Goal: Task Accomplishment & Management: Manage account settings

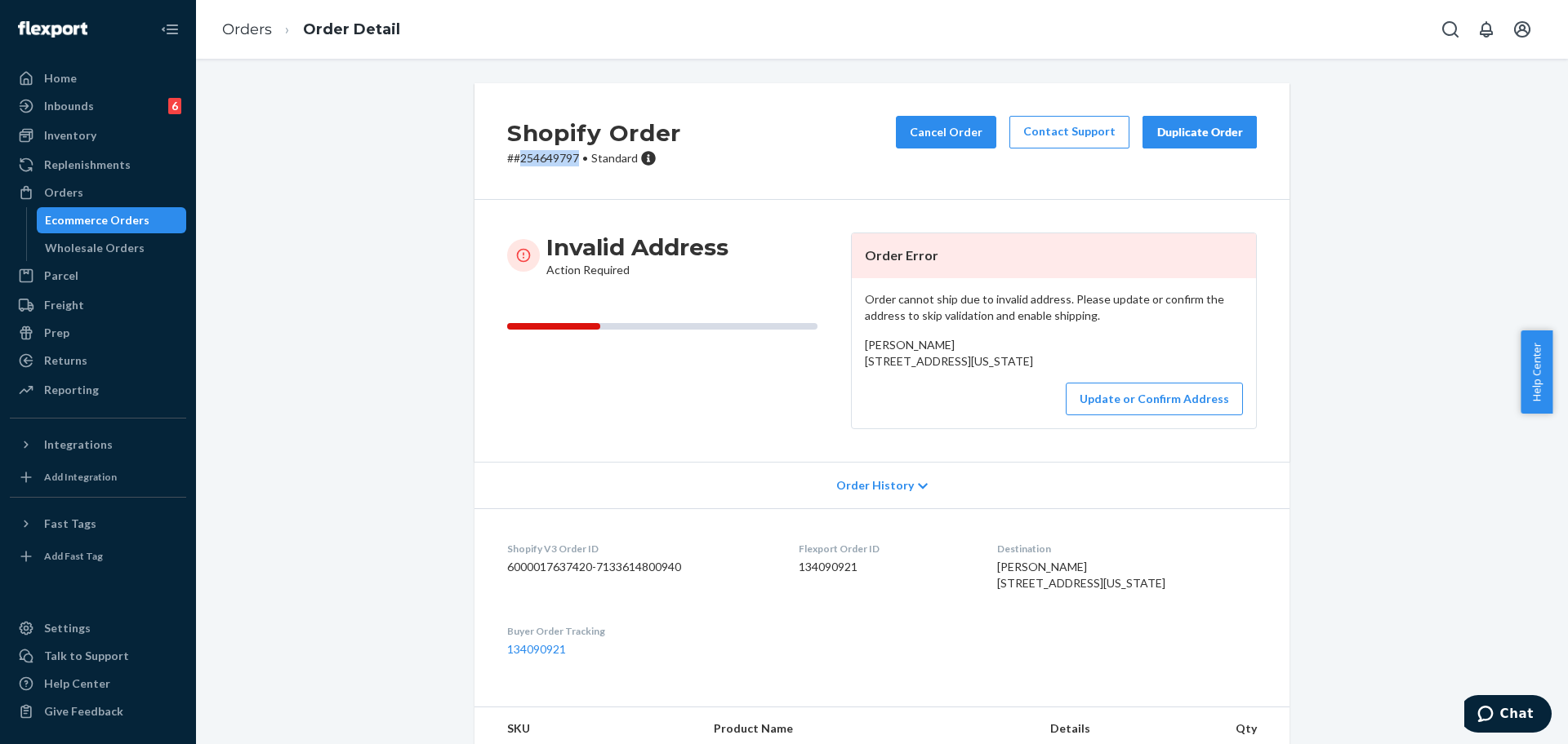
drag, startPoint x: 1003, startPoint y: 377, endPoint x: 855, endPoint y: 359, distance: 149.1
click at [855, 359] on div "Order cannot ship due to invalid address. Please update or confirm the address …" at bounding box center [1053, 353] width 404 height 150
copy span "[STREET_ADDRESS][US_STATE]"
click at [550, 157] on p "# #254649797 • Standard" at bounding box center [594, 158] width 174 height 17
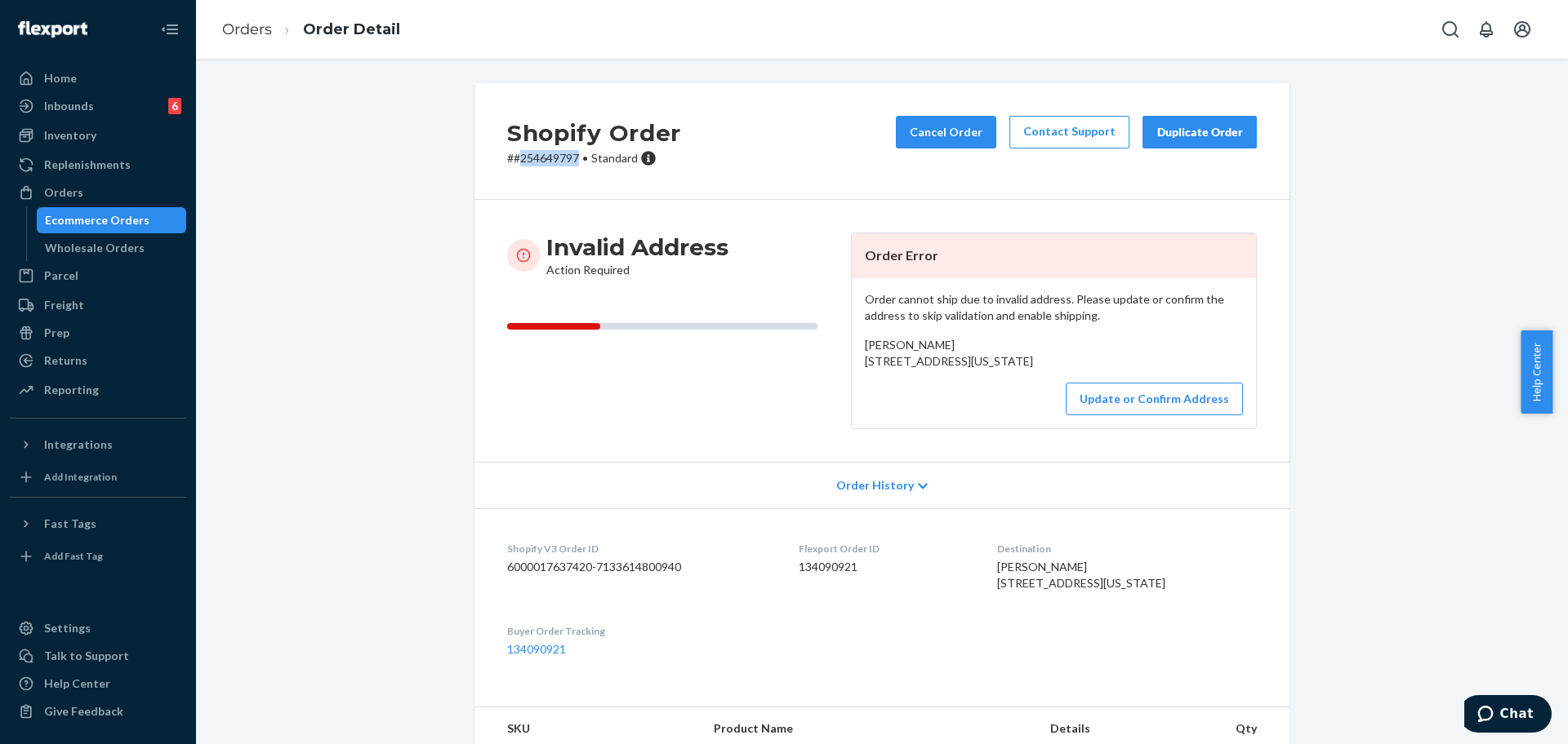
copy p "254649797"
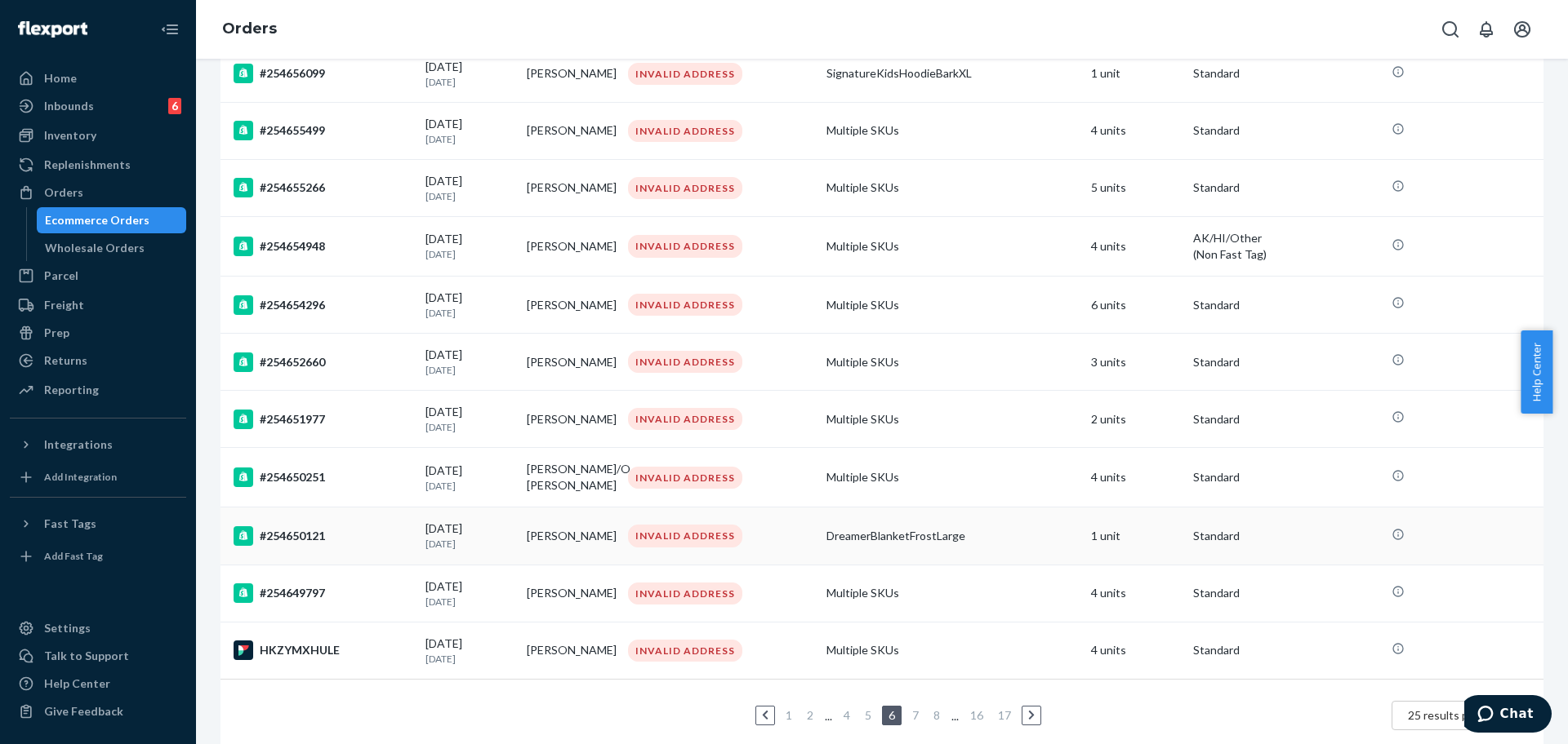
scroll to position [1031, 0]
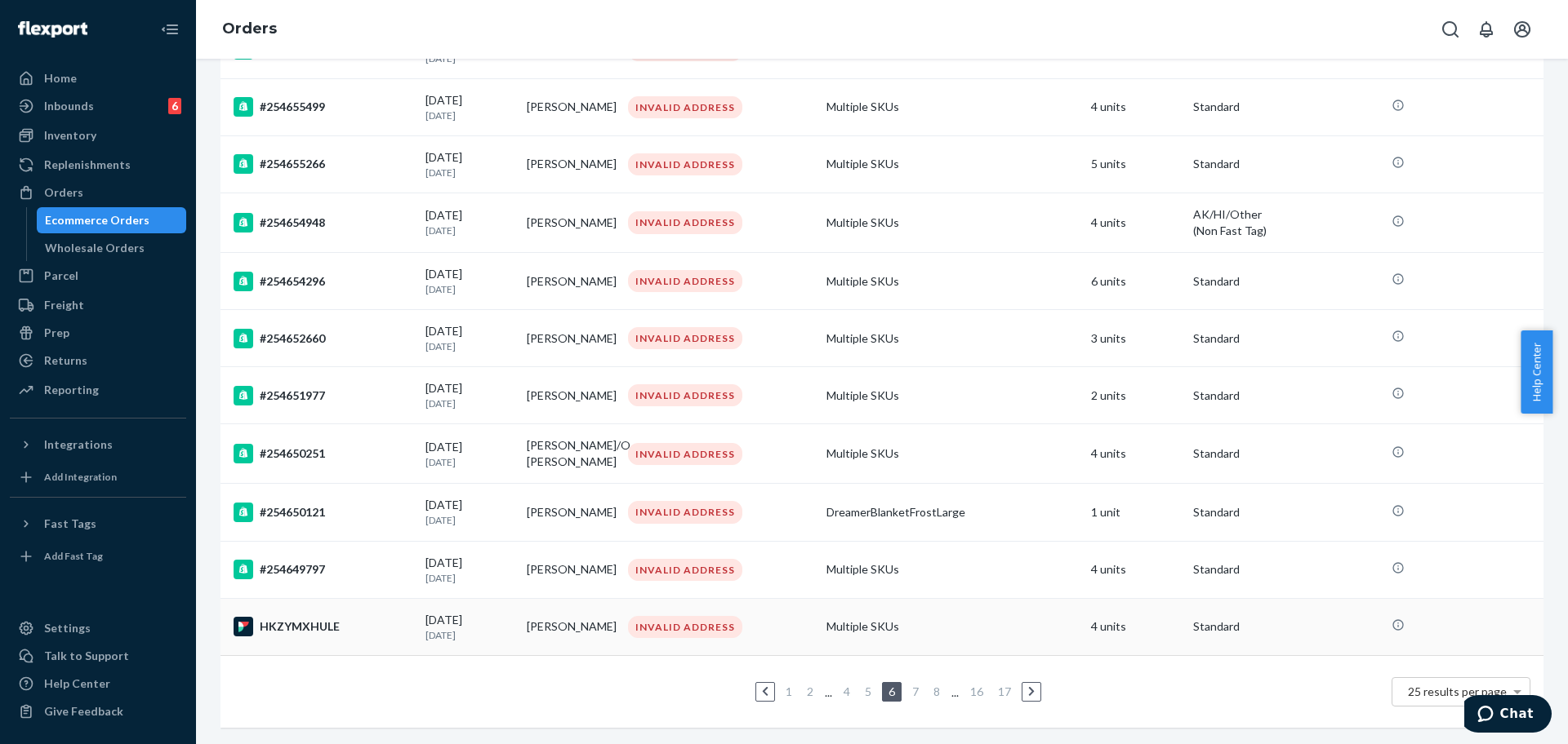
click at [341, 617] on div "HKZYMXHULE" at bounding box center [322, 627] width 179 height 19
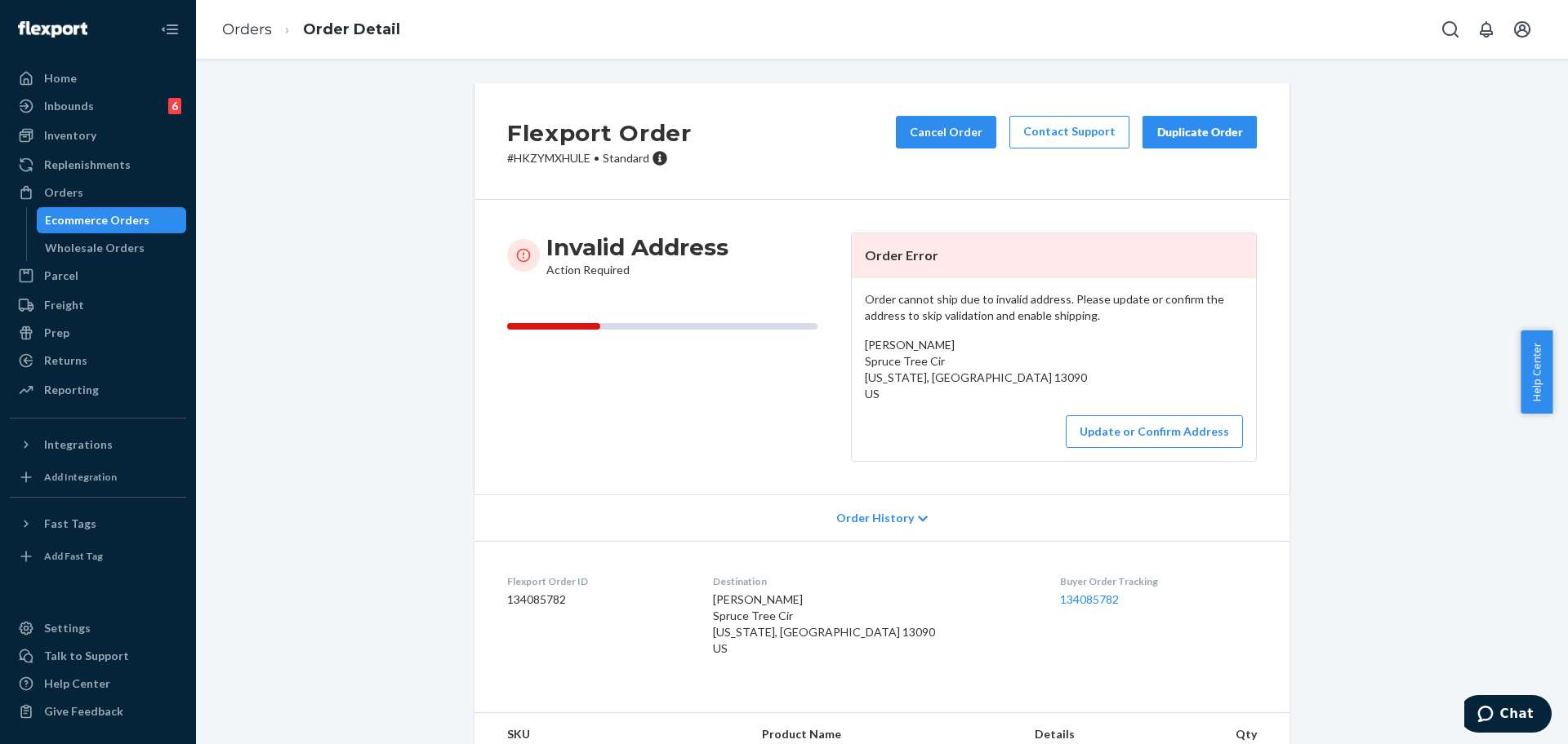
click at [565, 161] on p "# HKZYMXHULE • Standard" at bounding box center [599, 158] width 185 height 17
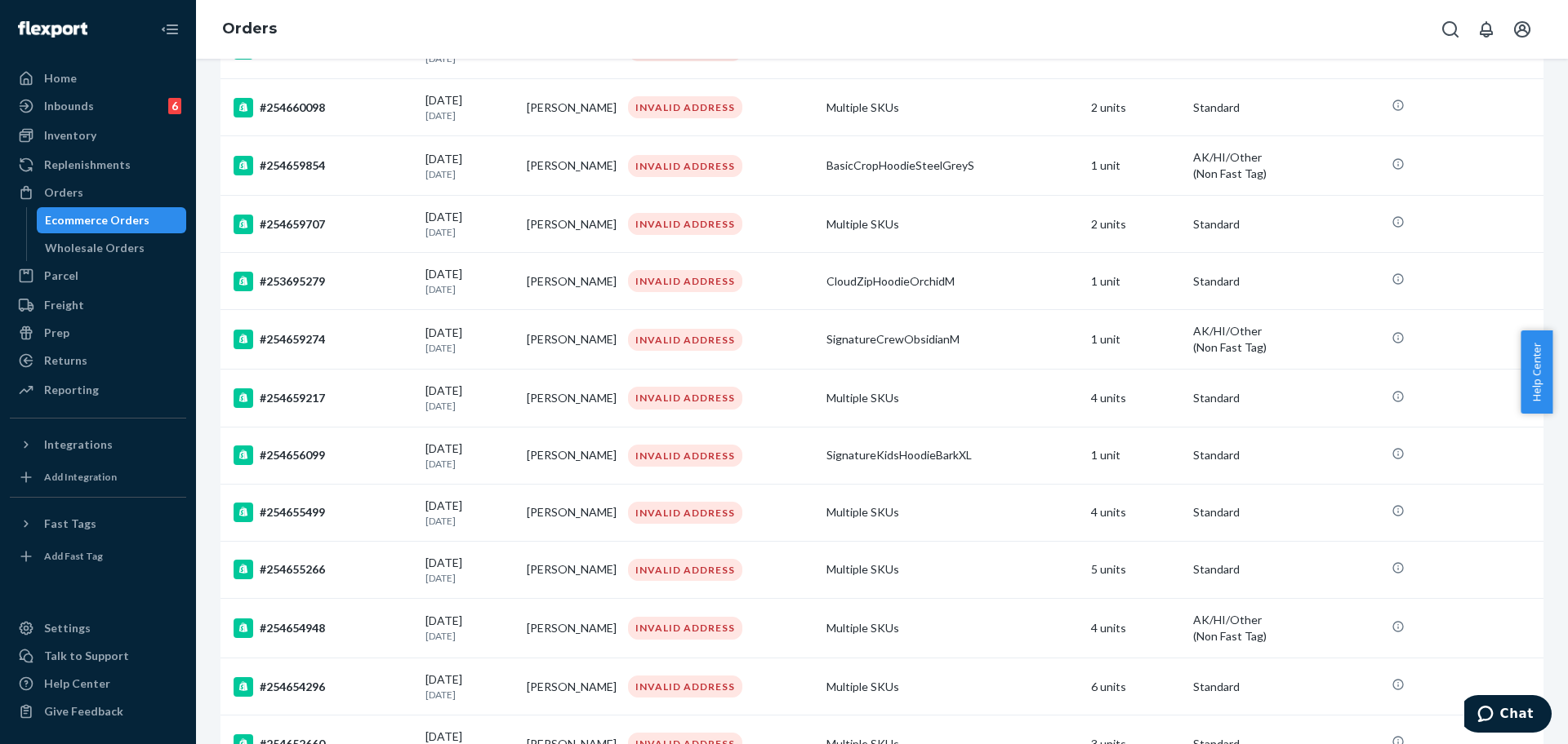
scroll to position [1031, 0]
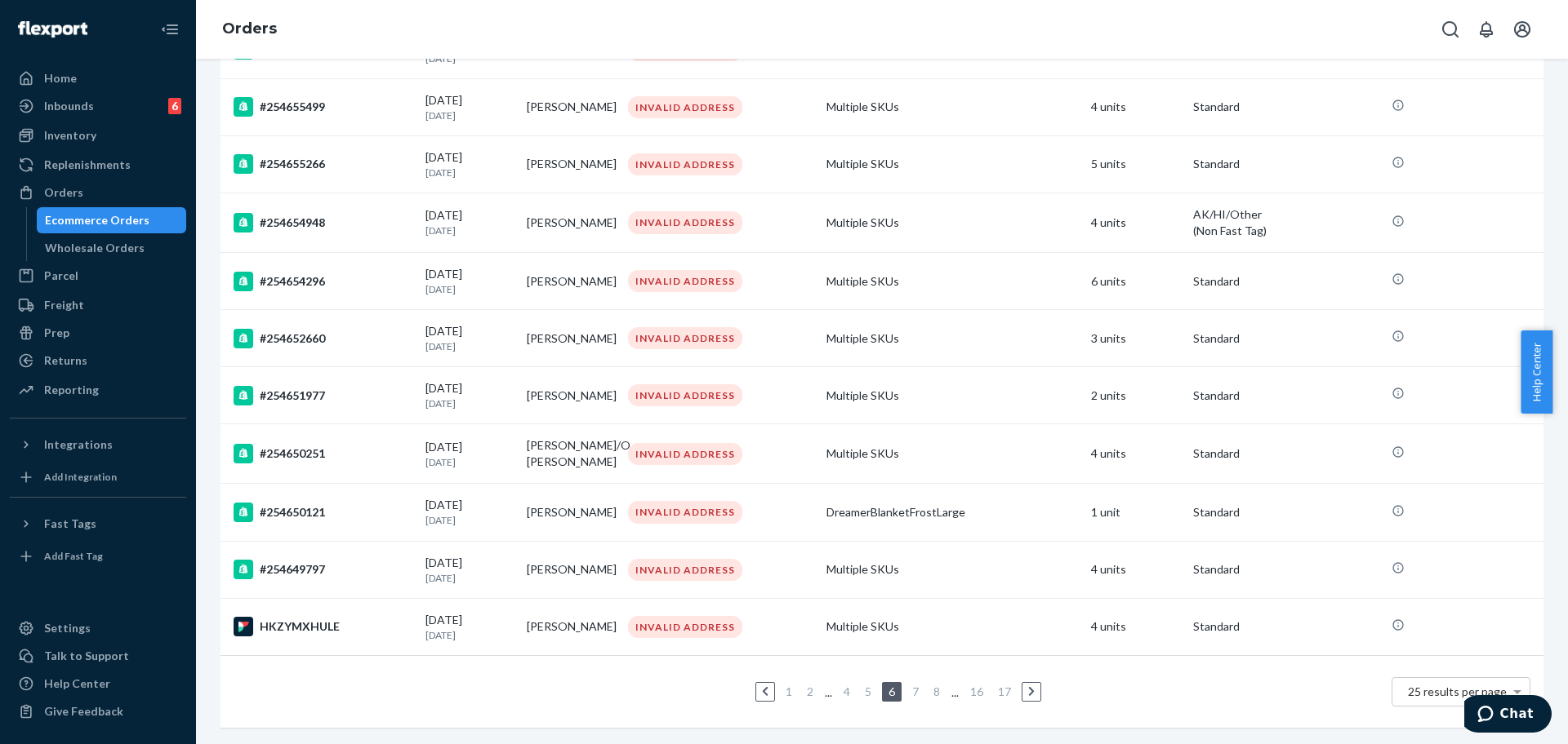
click at [782, 685] on link "1" at bounding box center [788, 692] width 13 height 14
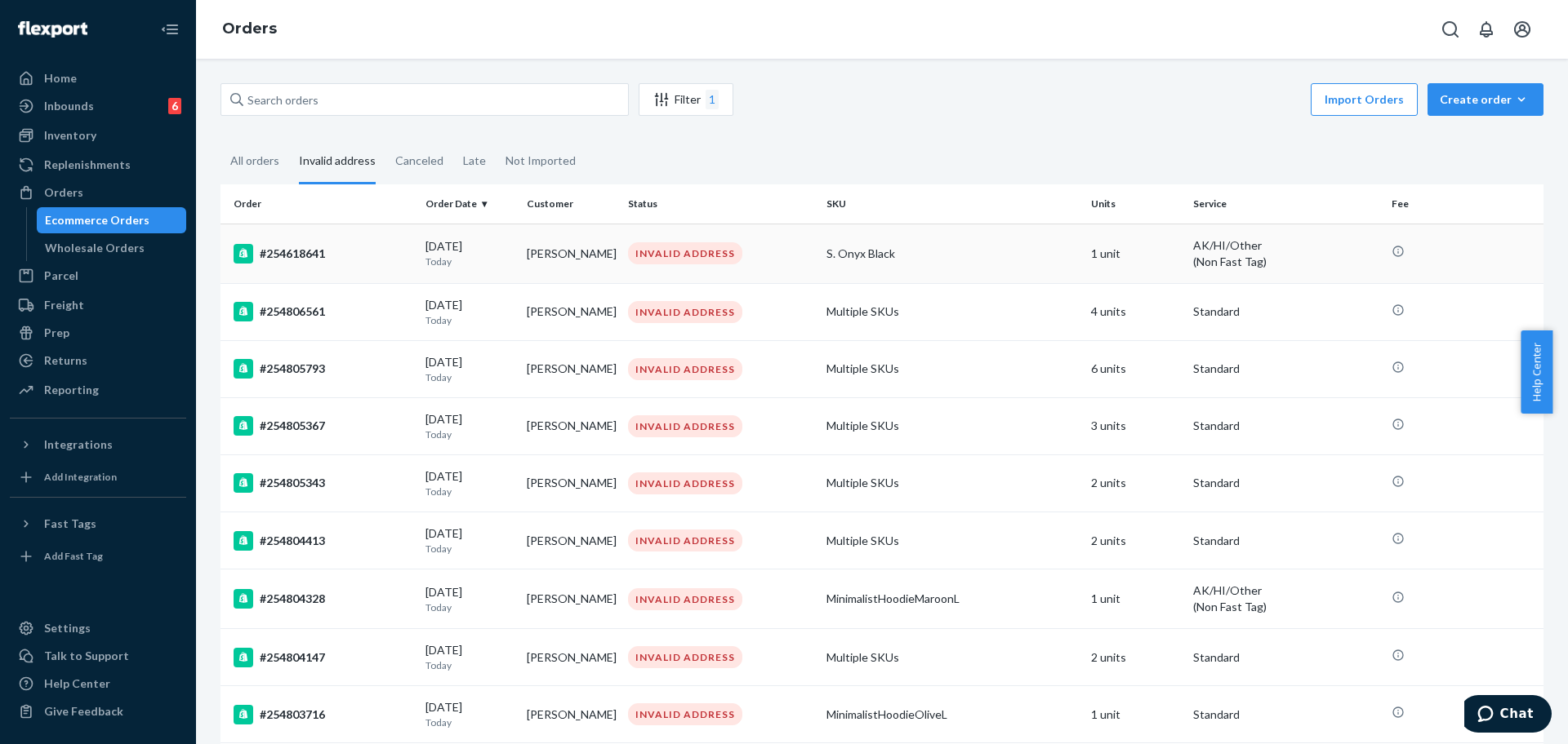
click at [394, 267] on td "#254618641" at bounding box center [320, 253] width 199 height 60
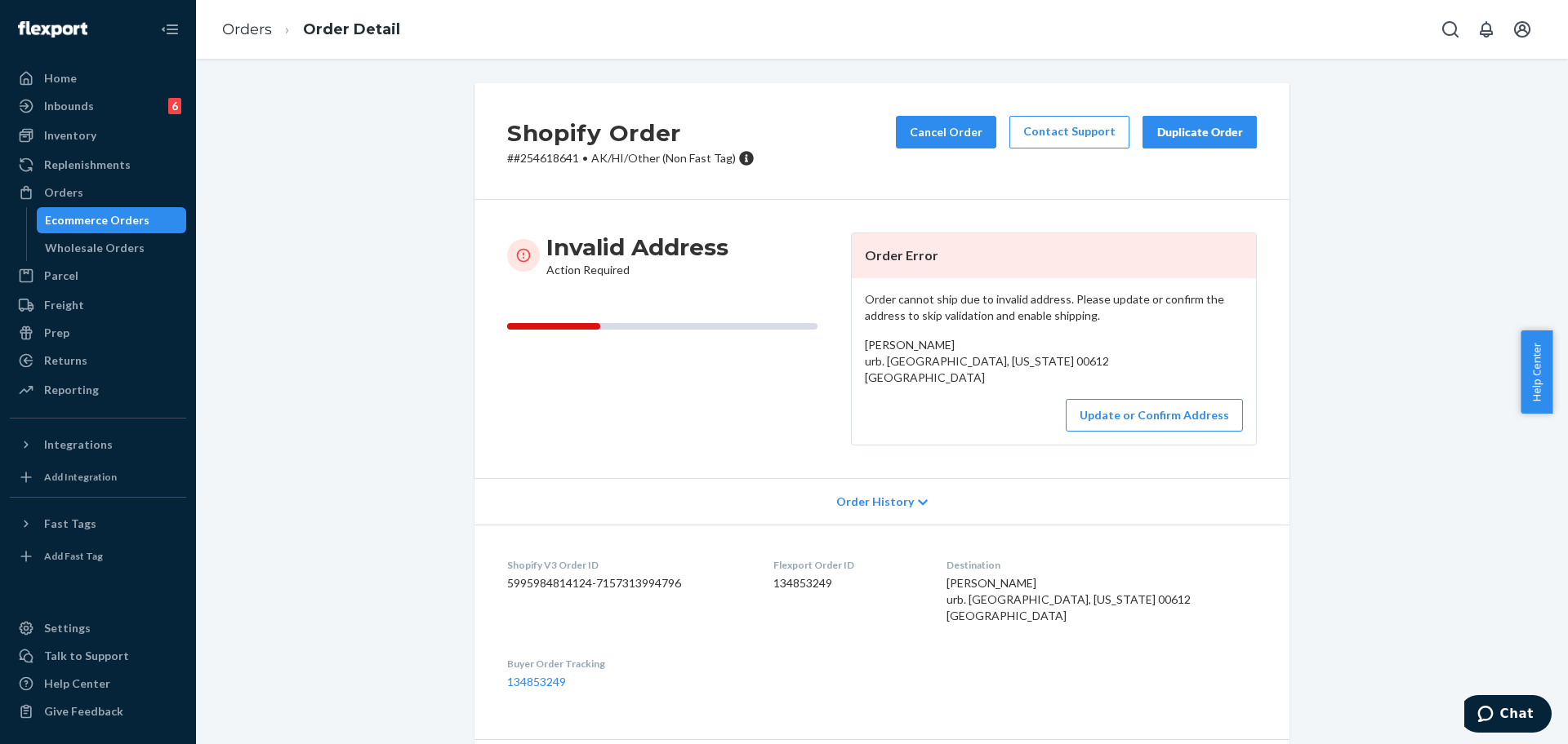
drag, startPoint x: 993, startPoint y: 367, endPoint x: 847, endPoint y: 355, distance: 146.5
click at [852, 355] on div "Order cannot ship due to invalid address. Please update or confirm the address …" at bounding box center [1053, 361] width 404 height 166
copy span "urb. [GEOGRAPHIC_DATA], [US_STATE] 00612"
click at [1116, 429] on button "Update or Confirm Address" at bounding box center [1154, 415] width 177 height 33
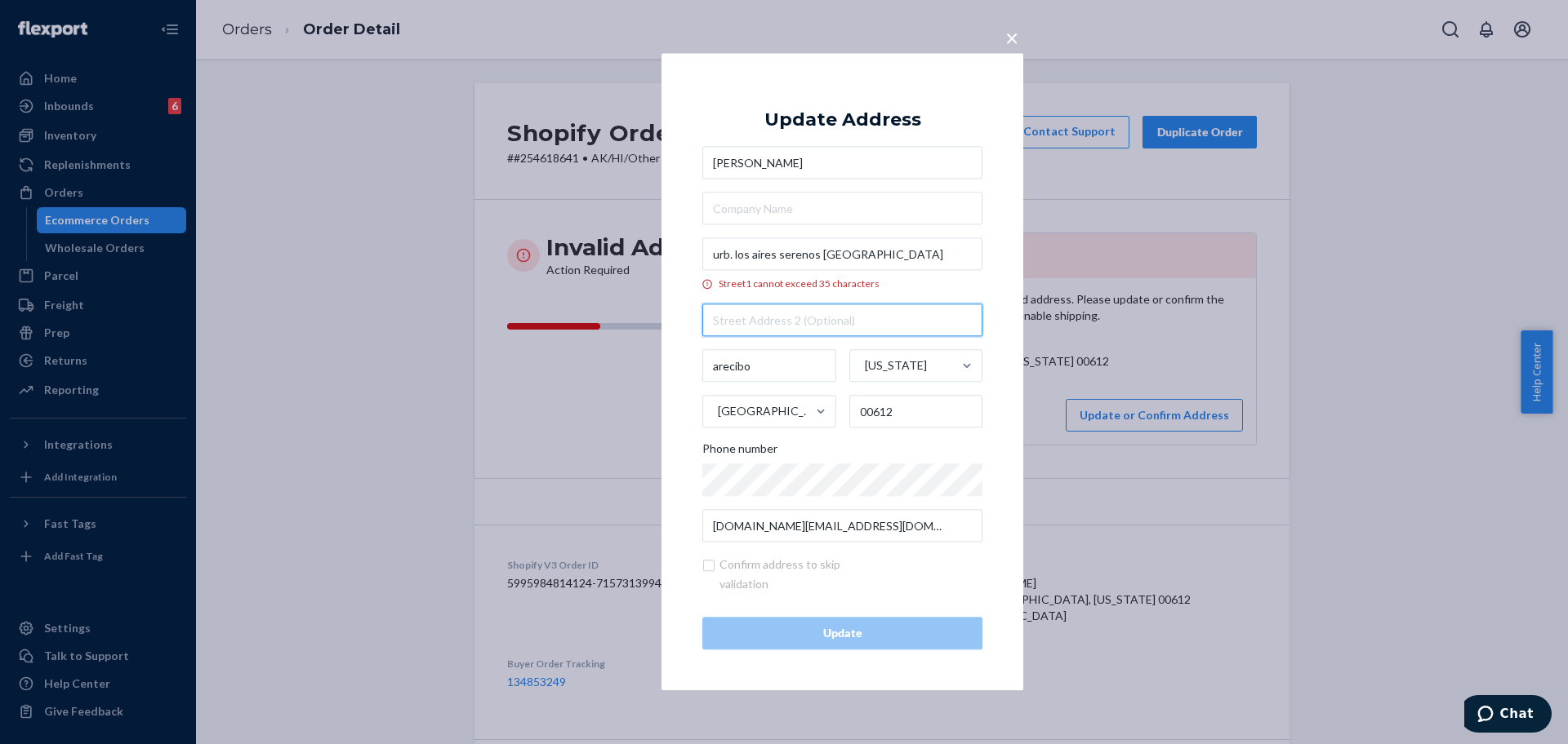
click at [854, 306] on input "text" at bounding box center [842, 320] width 280 height 33
paste input "C7X7+9QR"
type input "C7X7+9QR"
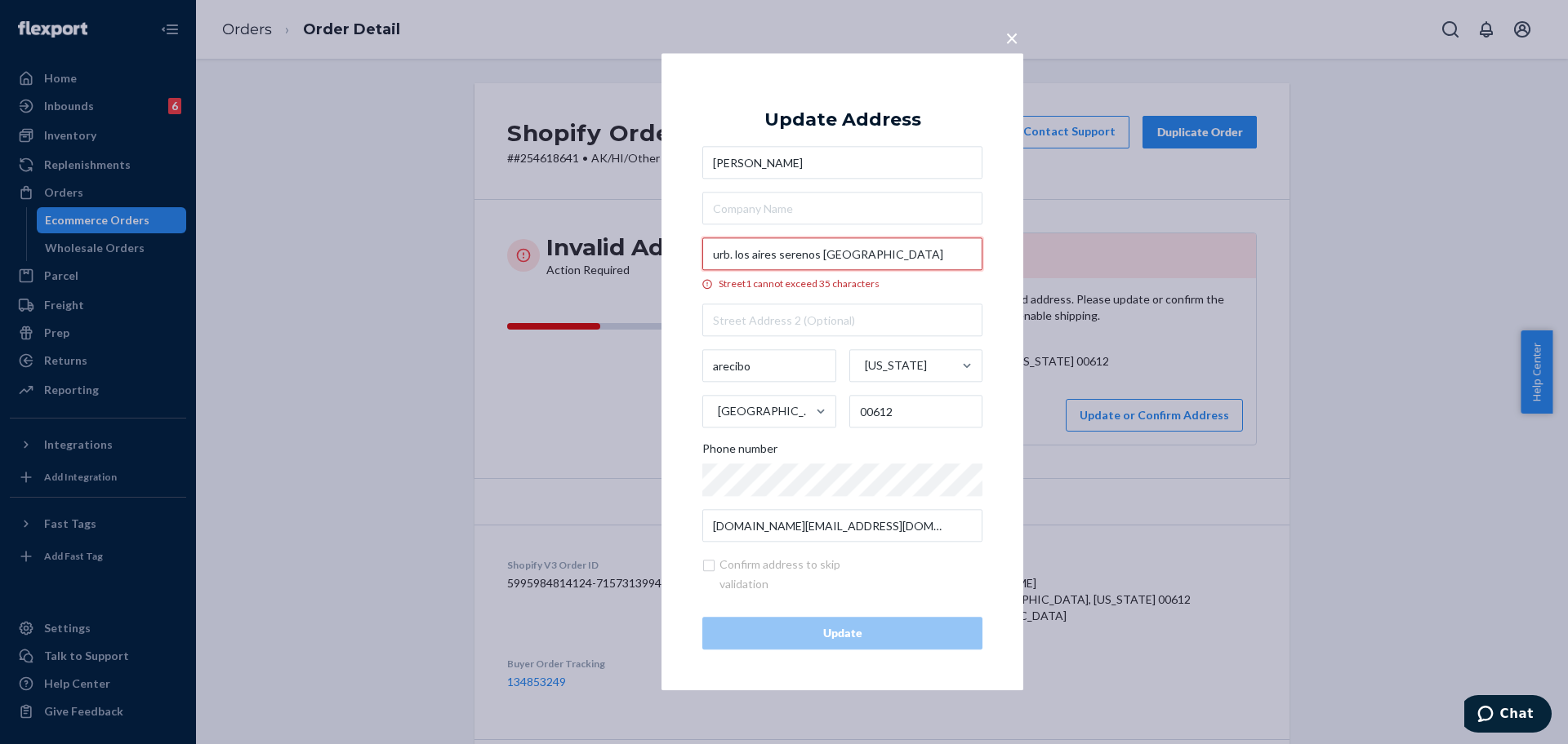
click at [878, 252] on input "urb. los aires serenos [GEOGRAPHIC_DATA]" at bounding box center [842, 254] width 280 height 33
paste input "C7X7+9QR"
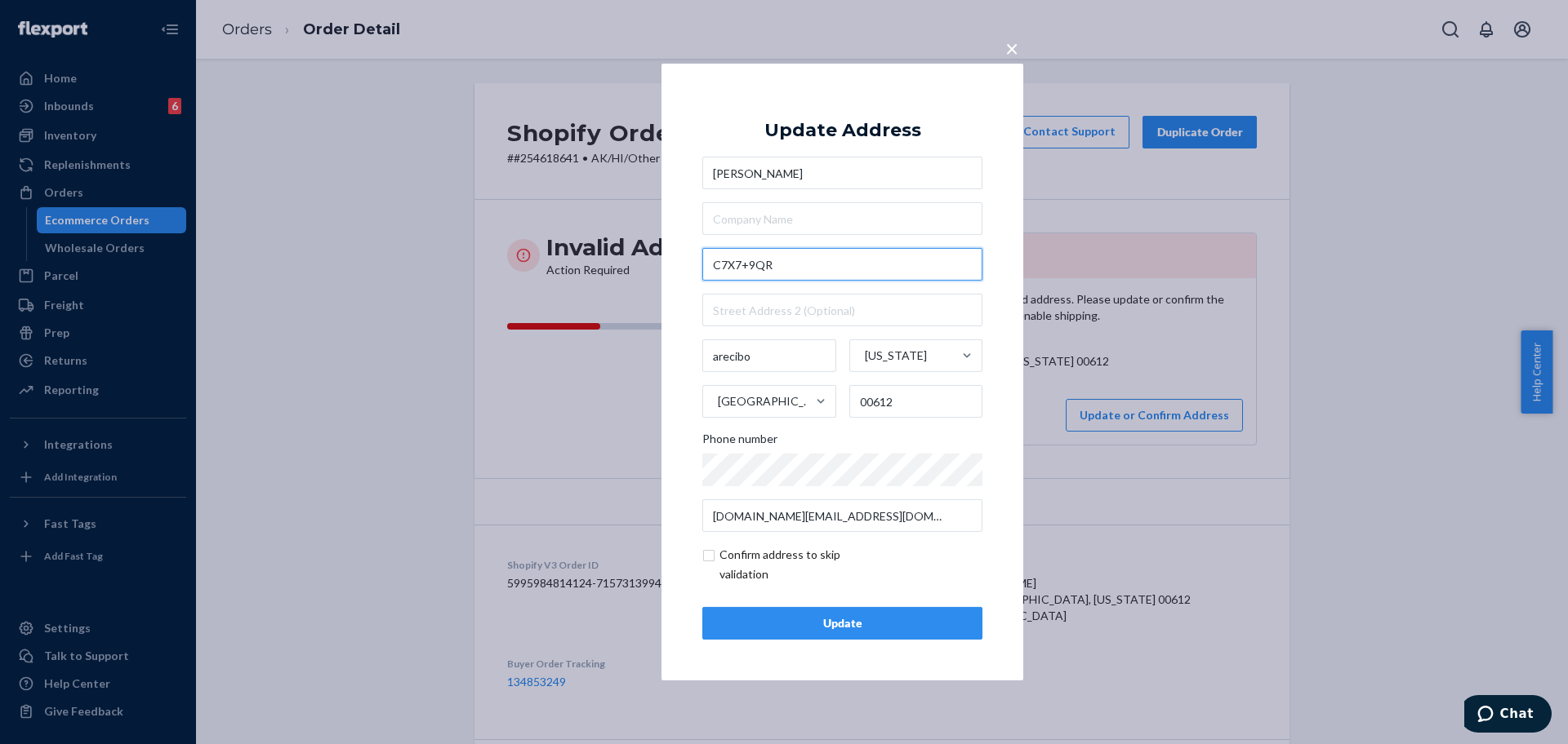
type input "C7X7+9QR"
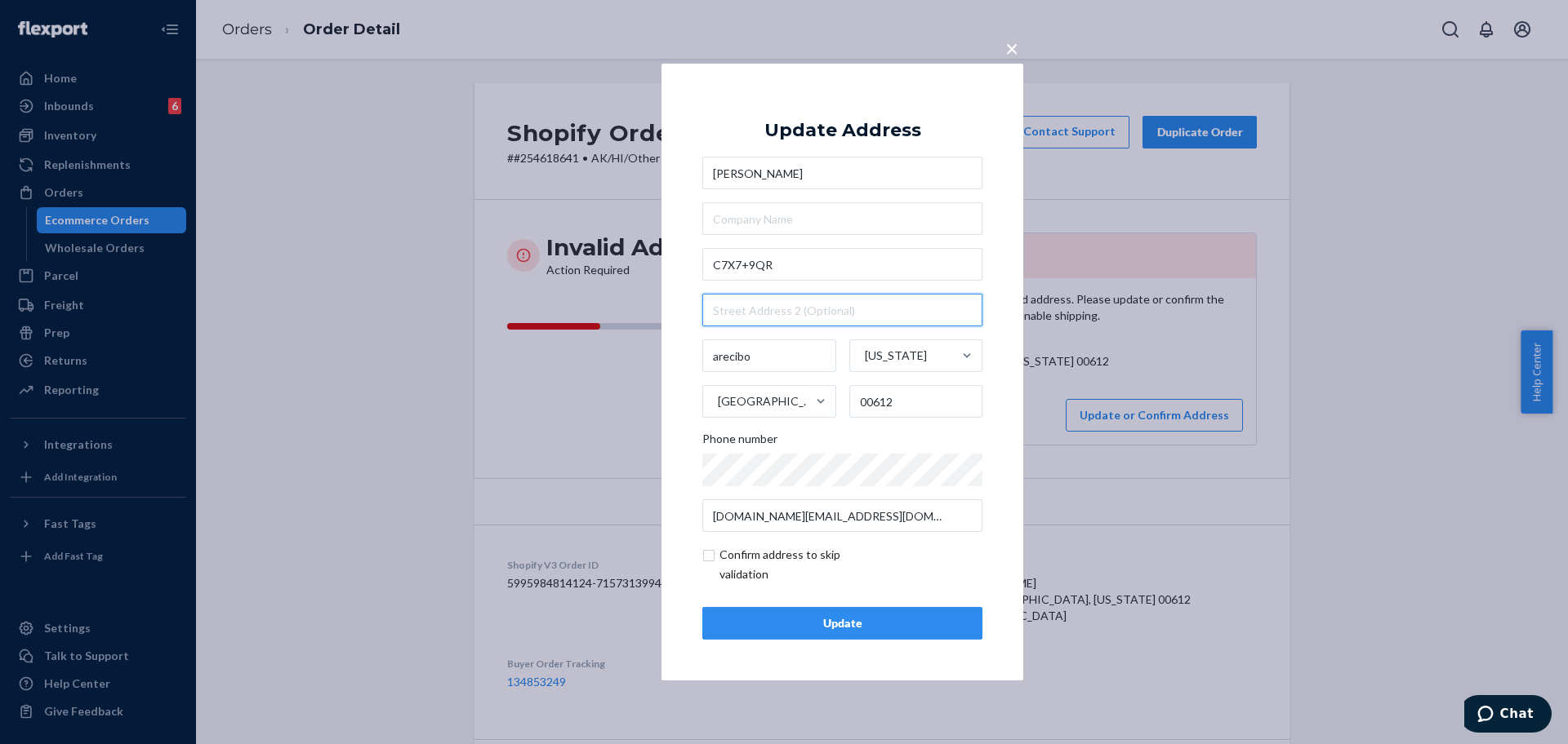
click at [742, 321] on input "text" at bounding box center [842, 310] width 280 height 33
paste input "Urb. [GEOGRAPHIC_DATA] Serenos"
type input "Urb. [GEOGRAPHIC_DATA] Serenos"
click at [876, 626] on div "Update" at bounding box center [842, 624] width 253 height 17
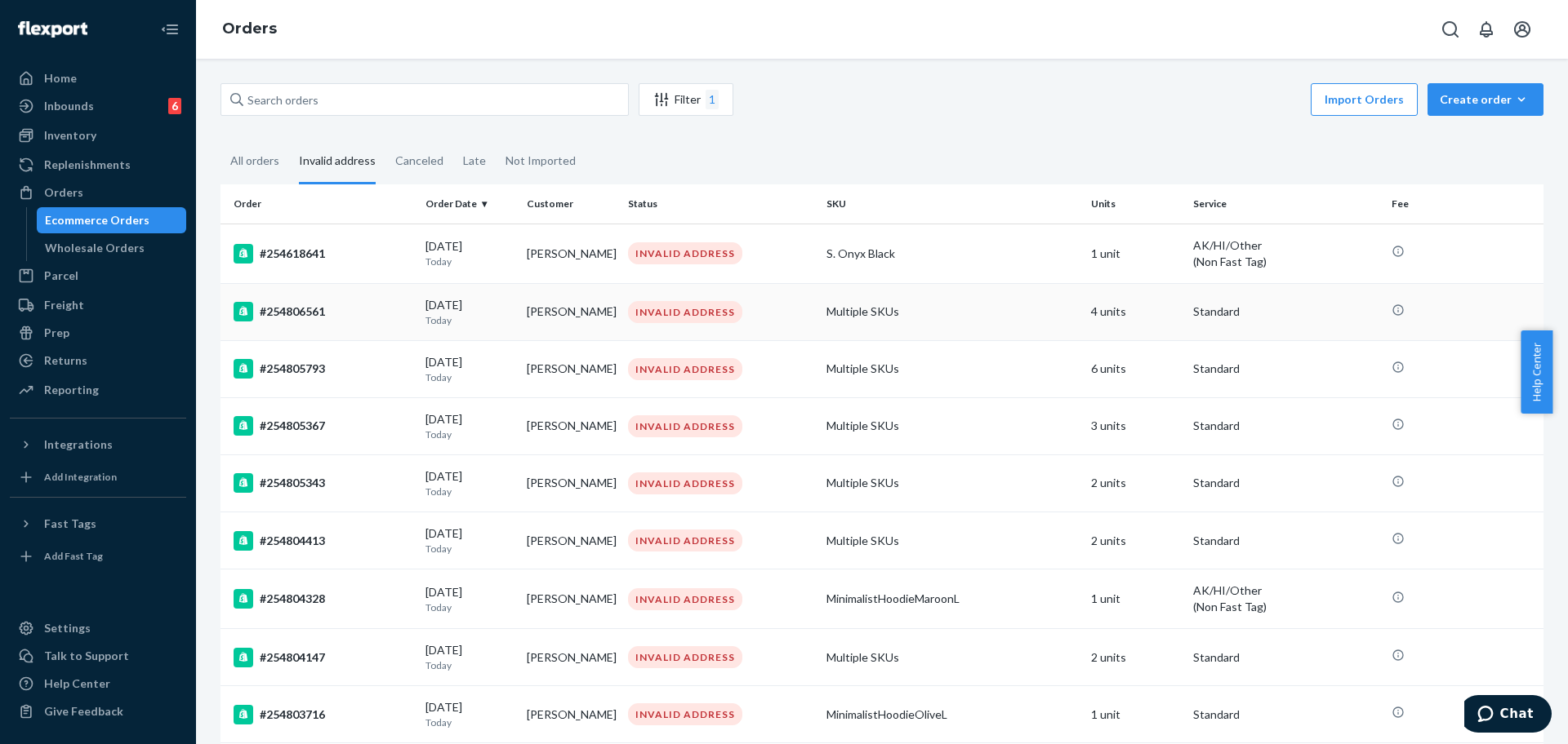
click at [380, 323] on td "#254806561" at bounding box center [320, 311] width 199 height 57
click at [457, 252] on div "[DATE] [DATE]" at bounding box center [470, 253] width 88 height 30
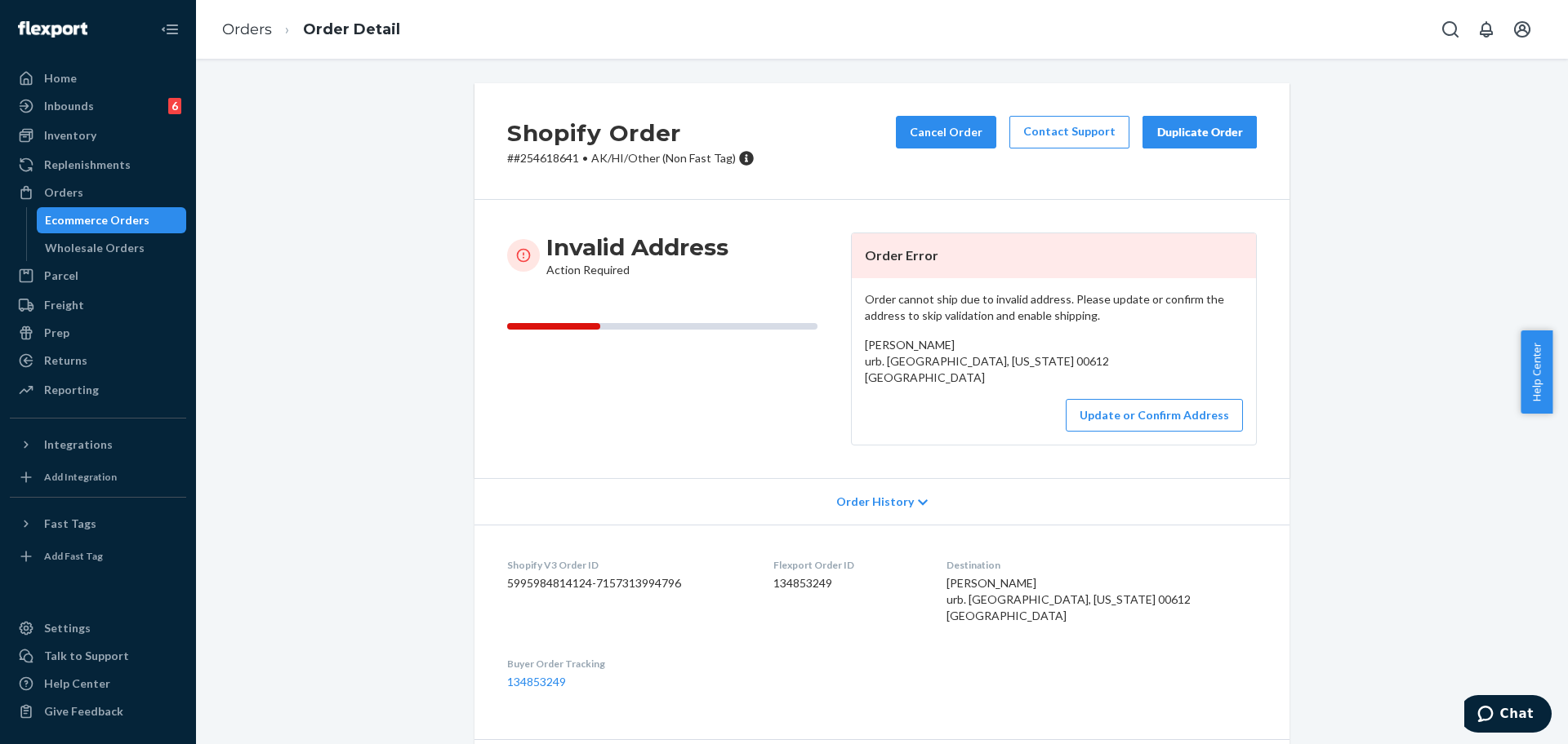
click at [539, 159] on p "# #254618641 • AK/HI/Other (Non Fast Tag)" at bounding box center [630, 158] width 247 height 17
copy p "254618641"
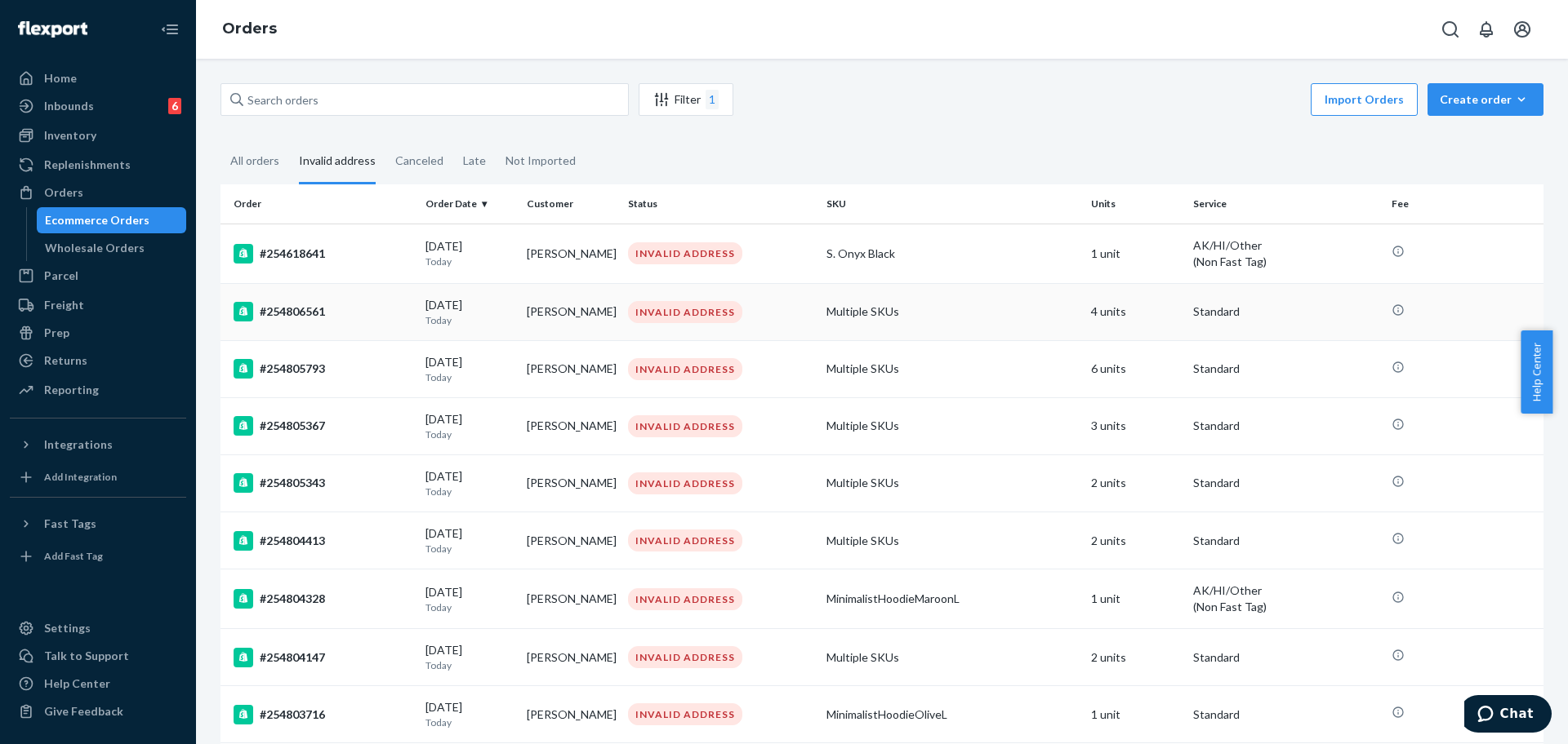
click at [315, 324] on td "#254806561" at bounding box center [320, 311] width 199 height 57
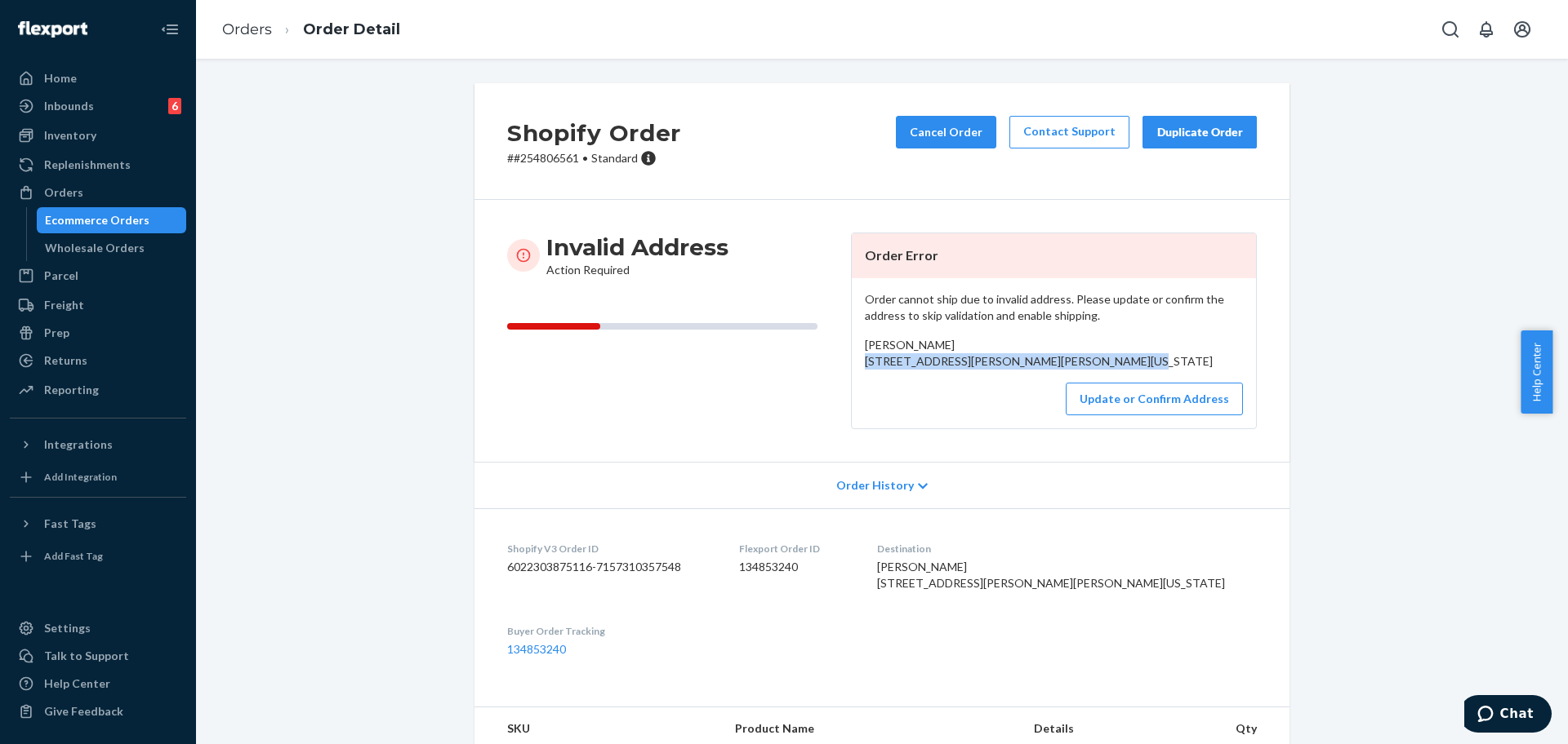
drag, startPoint x: 1014, startPoint y: 377, endPoint x: 869, endPoint y: 366, distance: 145.4
click at [869, 366] on div "[PERSON_NAME] [STREET_ADDRESS][PERSON_NAME][PERSON_NAME][US_STATE]" at bounding box center [1054, 353] width 378 height 33
click at [852, 382] on div "Order cannot ship due to invalid address. Please update or confirm the address …" at bounding box center [1053, 353] width 404 height 150
drag, startPoint x: 865, startPoint y: 362, endPoint x: 881, endPoint y: 367, distance: 16.8
click at [881, 367] on span "[PERSON_NAME] [STREET_ADDRESS][PERSON_NAME][PERSON_NAME][US_STATE]" at bounding box center [1038, 353] width 348 height 30
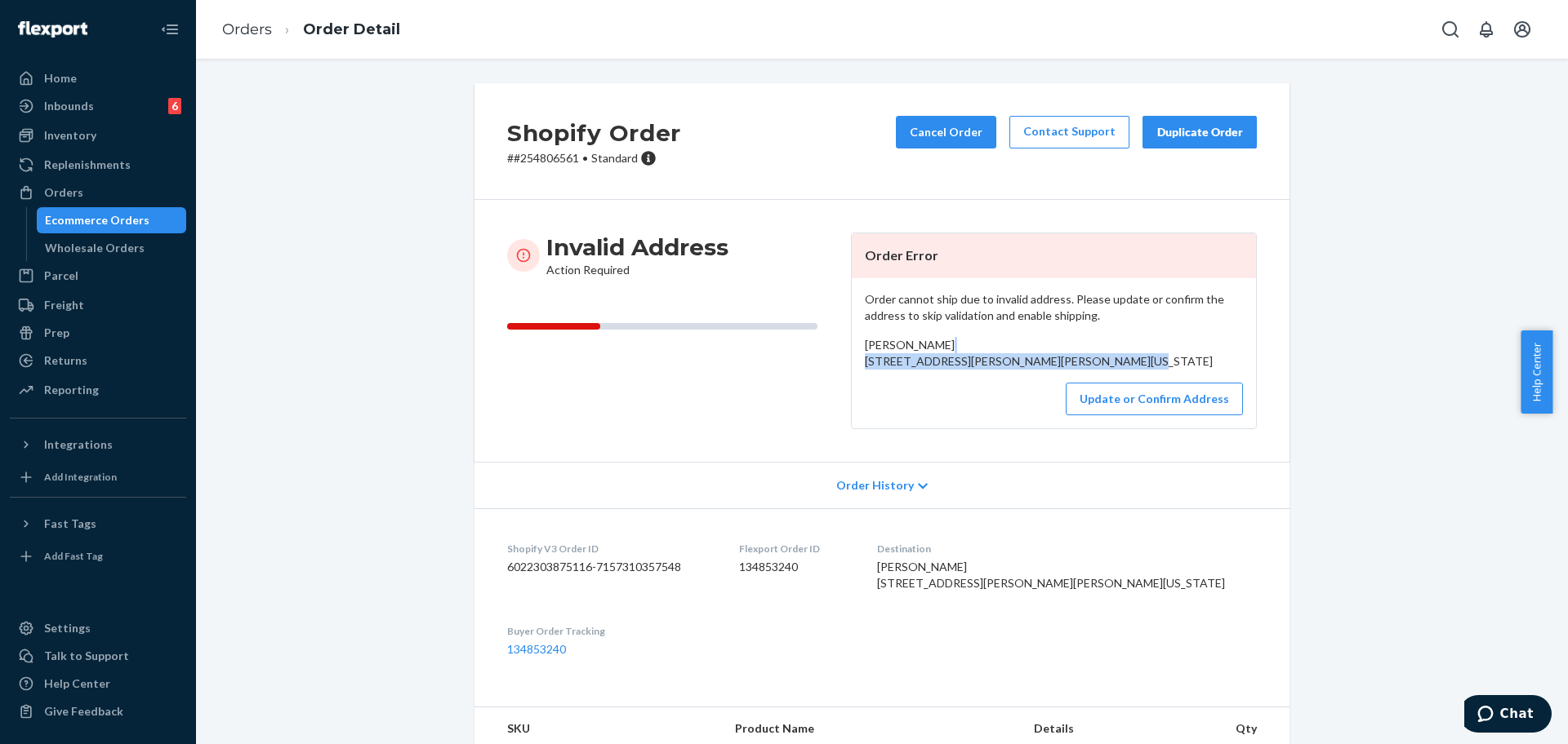
drag, startPoint x: 857, startPoint y: 359, endPoint x: 1009, endPoint y: 370, distance: 152.4
click at [1009, 369] on div "[PERSON_NAME] [STREET_ADDRESS][PERSON_NAME][PERSON_NAME][US_STATE]" at bounding box center [1054, 353] width 378 height 33
copy span "[STREET_ADDRESS][PERSON_NAME][PERSON_NAME][US_STATE]"
click at [1116, 415] on button "Update or Confirm Address" at bounding box center [1154, 398] width 177 height 33
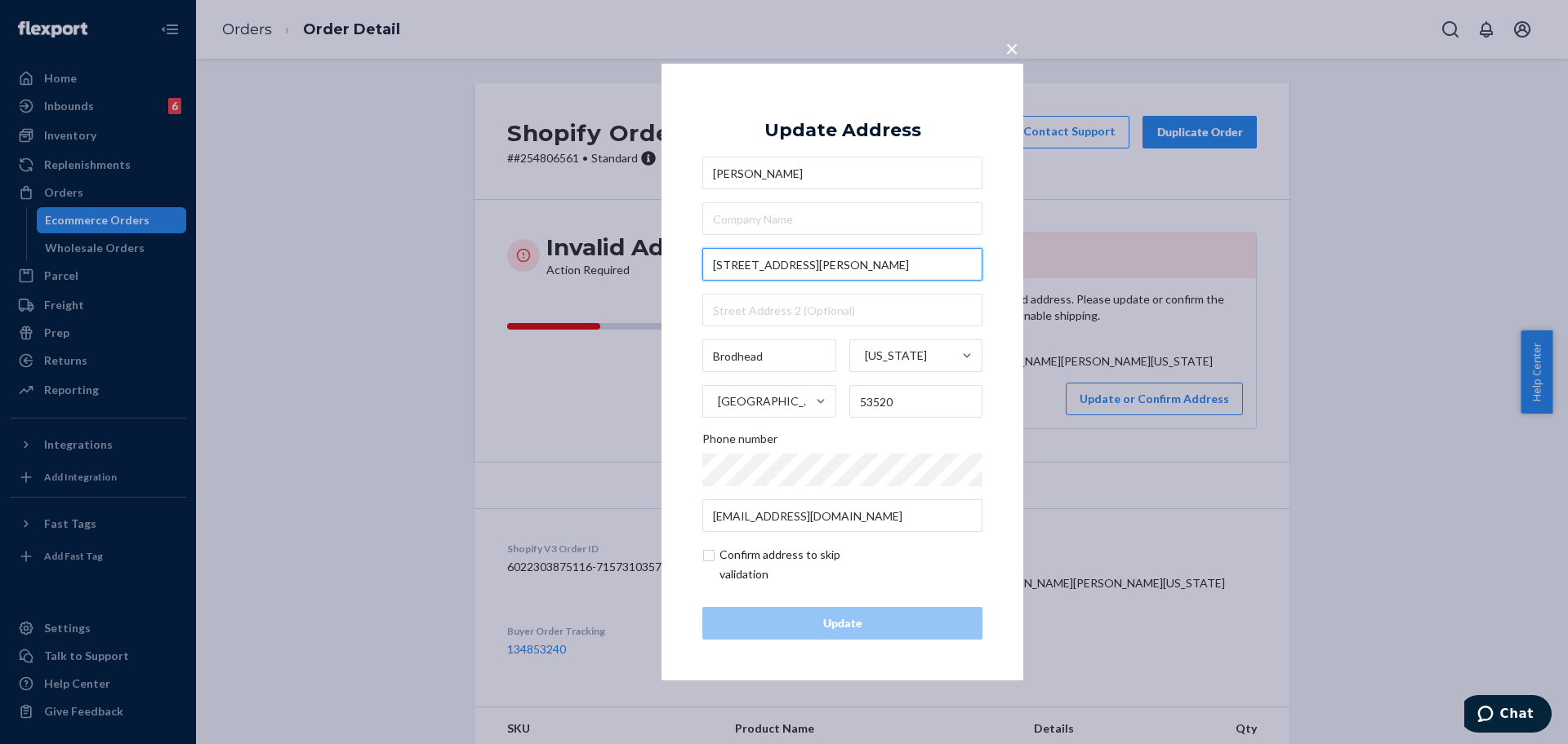
click at [727, 273] on input "[STREET_ADDRESS][PERSON_NAME]" at bounding box center [842, 264] width 280 height 33
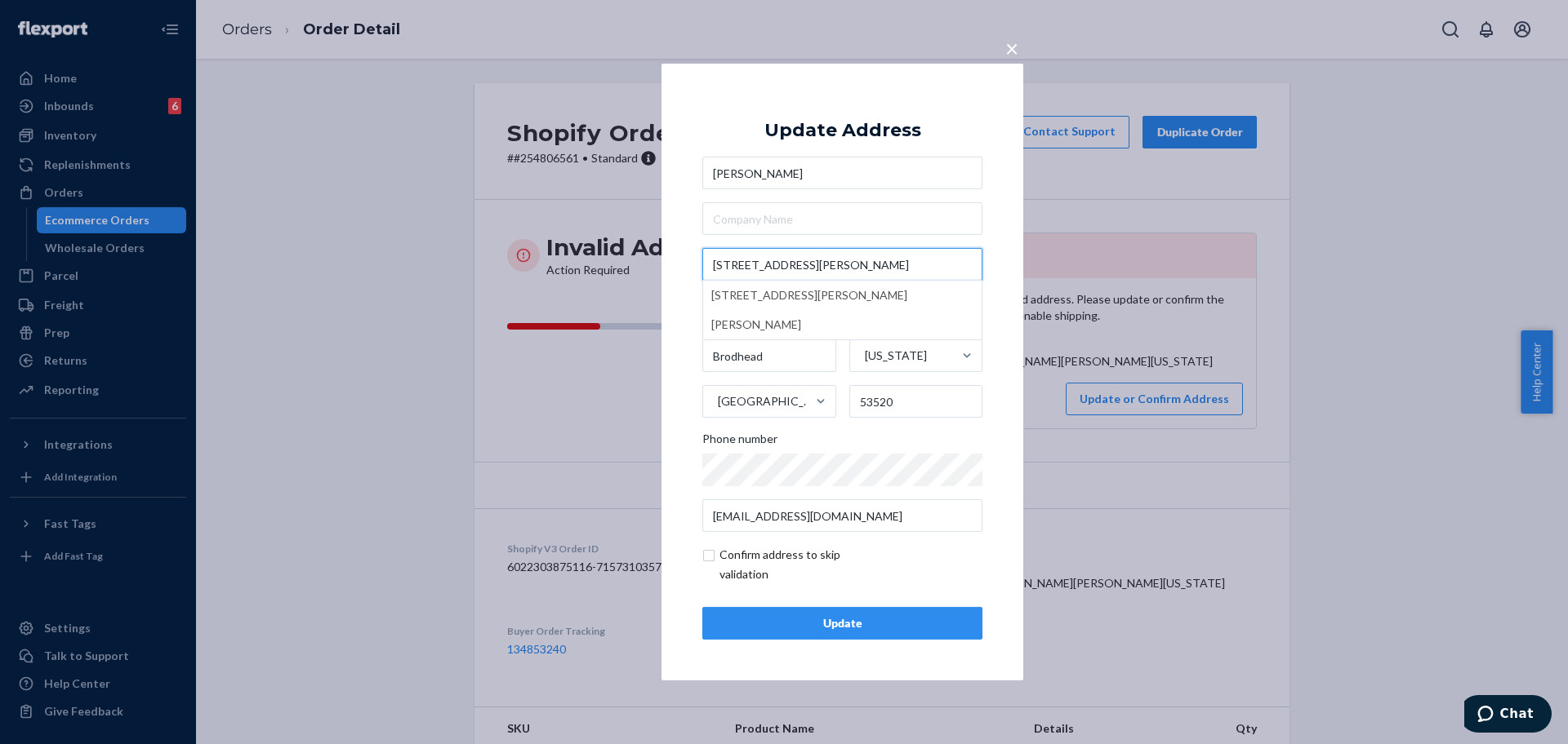
type input "[STREET_ADDRESS][PERSON_NAME]"
click at [854, 628] on div "Update" at bounding box center [842, 624] width 253 height 17
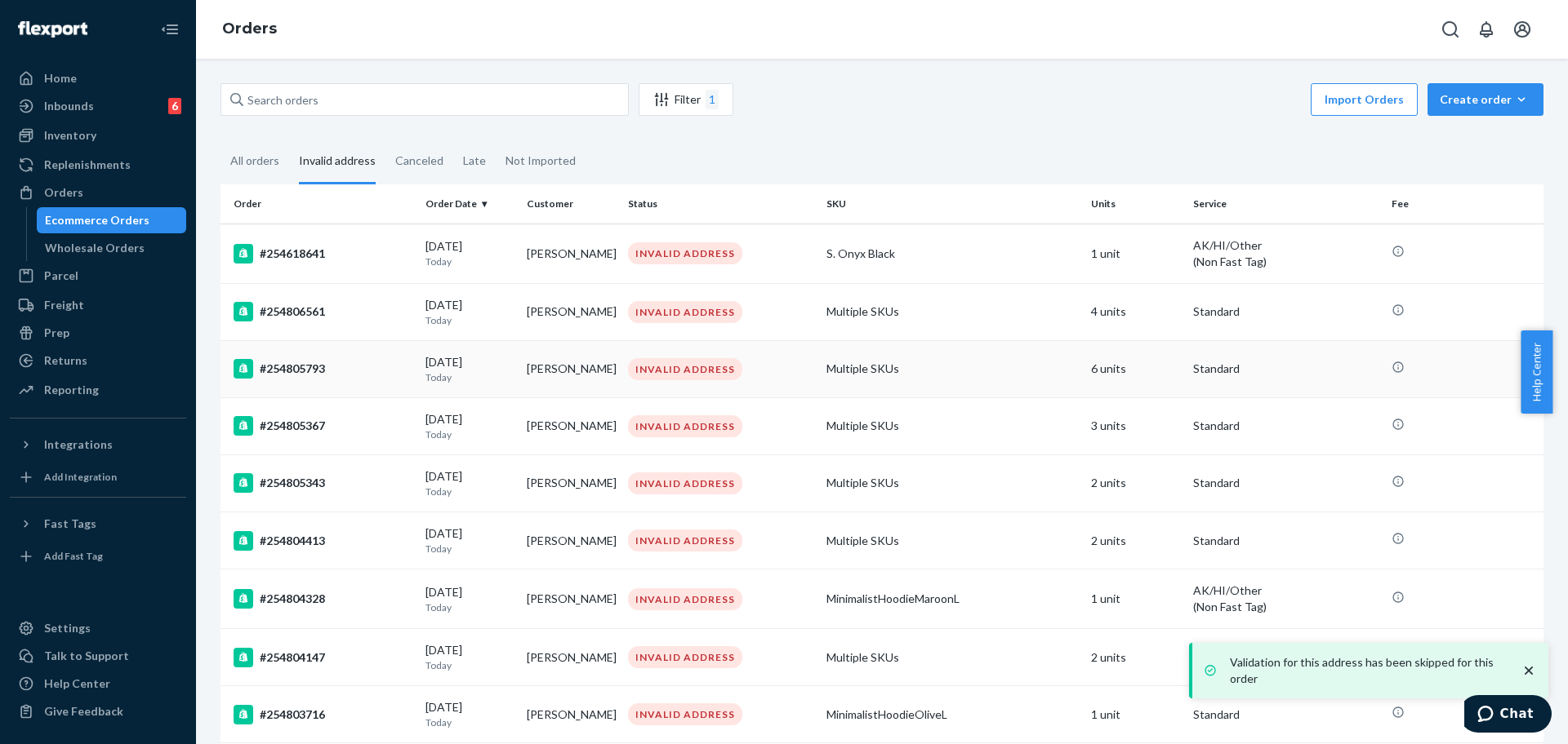
click at [347, 376] on div "#254805793" at bounding box center [322, 368] width 179 height 19
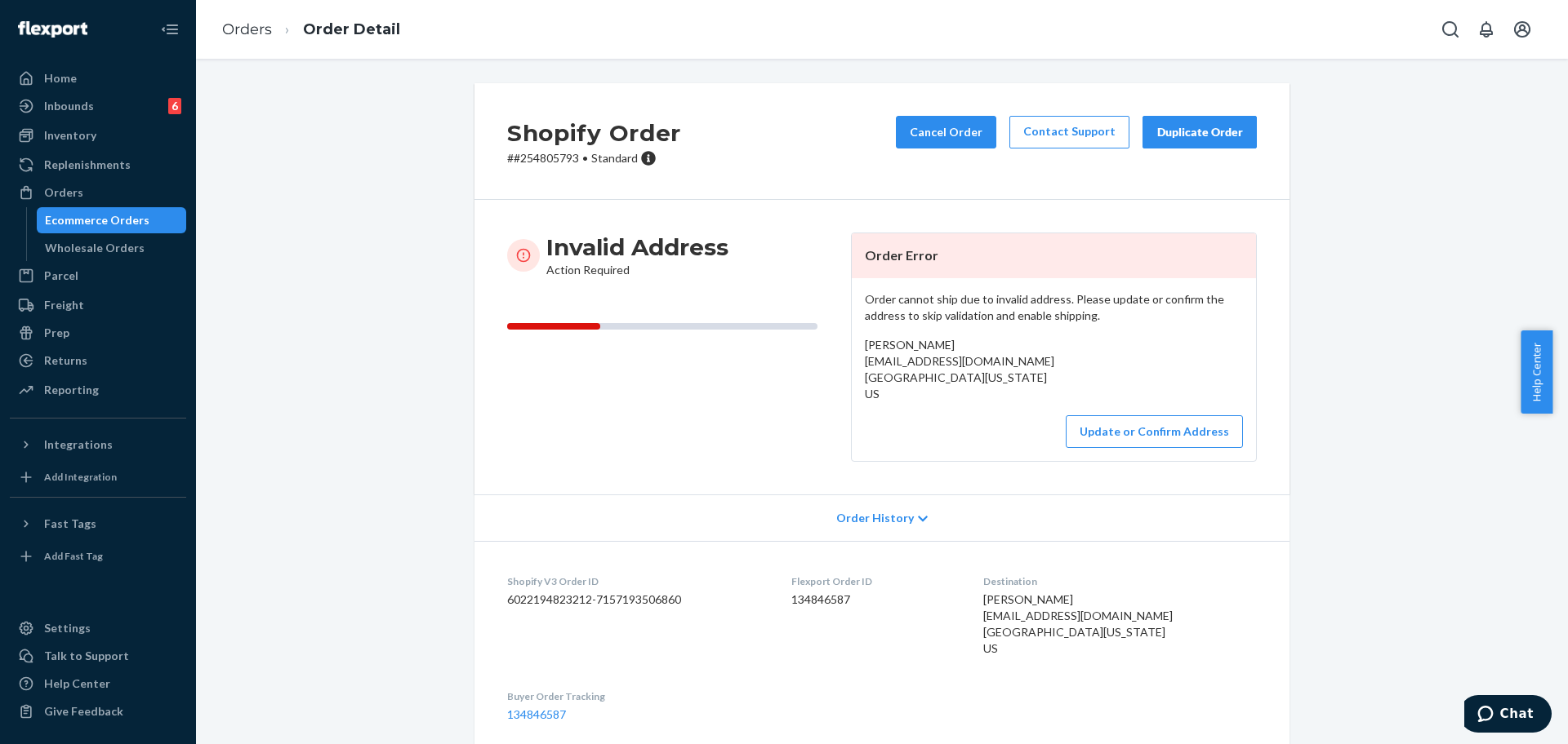
click at [539, 153] on p "# #254805793 • Standard" at bounding box center [594, 158] width 174 height 17
copy p "254805793"
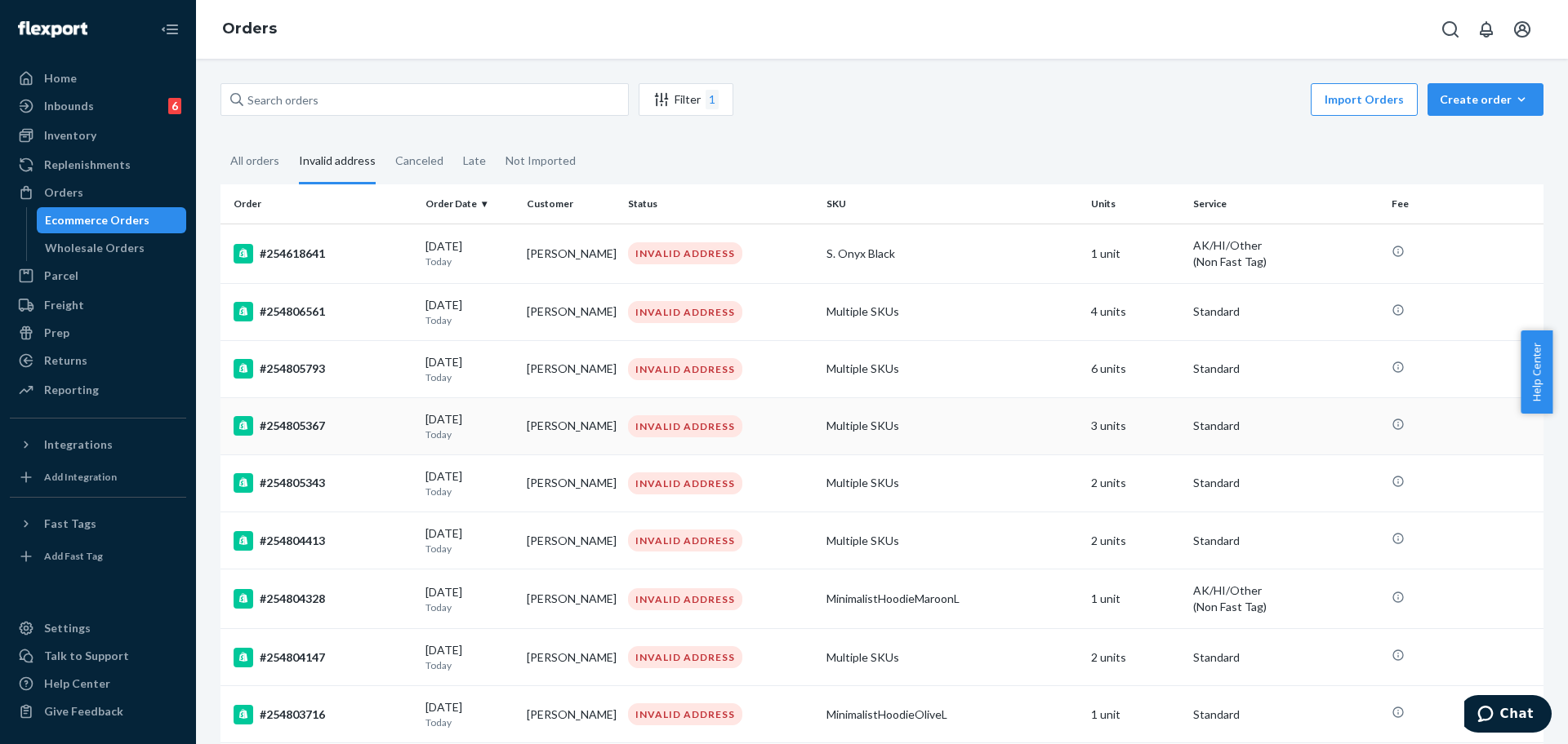
click at [362, 446] on td "#254805367" at bounding box center [320, 426] width 199 height 57
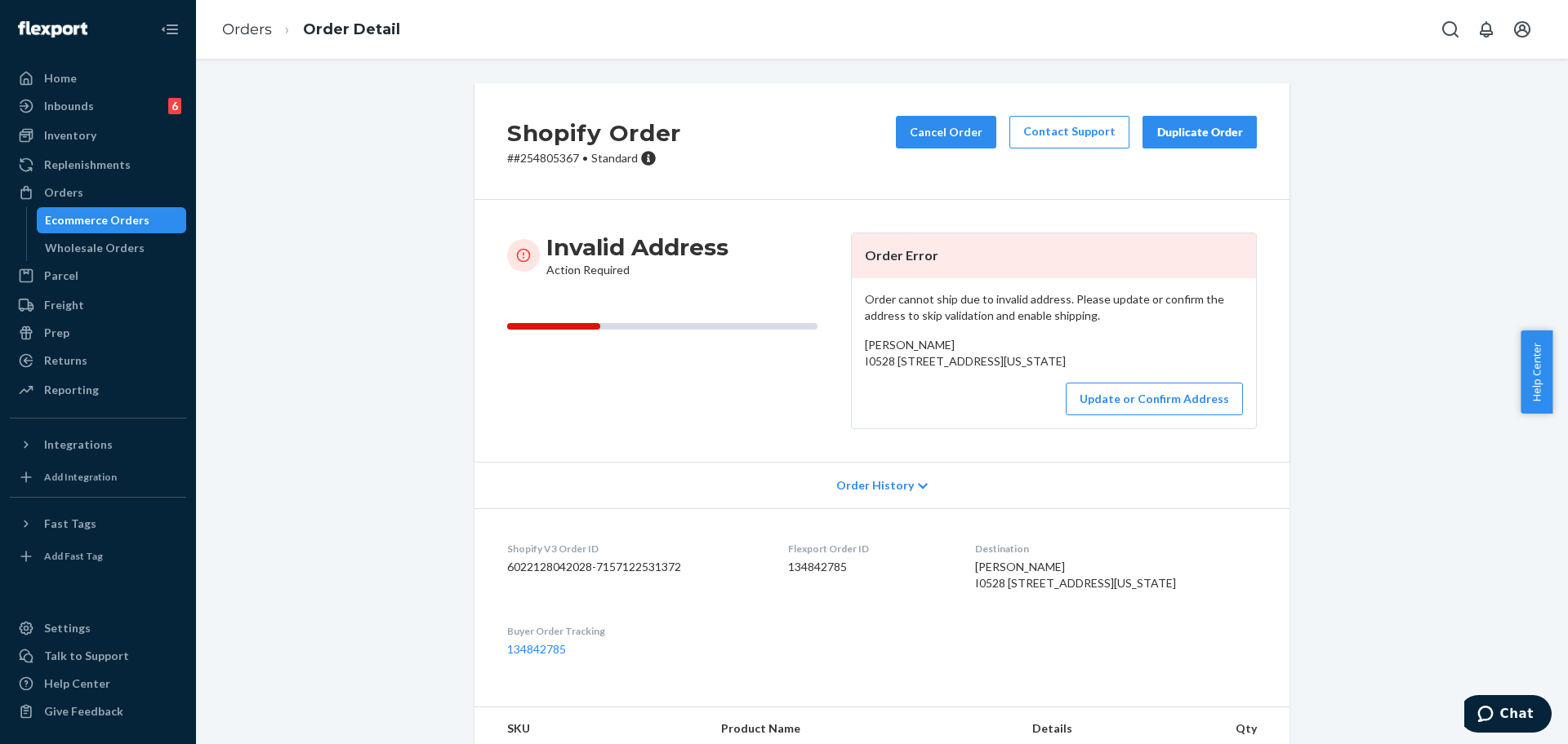
drag, startPoint x: 1038, startPoint y: 381, endPoint x: 852, endPoint y: 357, distance: 187.5
click at [852, 357] on div "Order cannot ship due to invalid address. Please update or confirm the address …" at bounding box center [1053, 353] width 404 height 150
copy span "I0528 [STREET_ADDRESS][US_STATE]"
click at [1182, 415] on button "Update or Confirm Address" at bounding box center [1154, 398] width 177 height 33
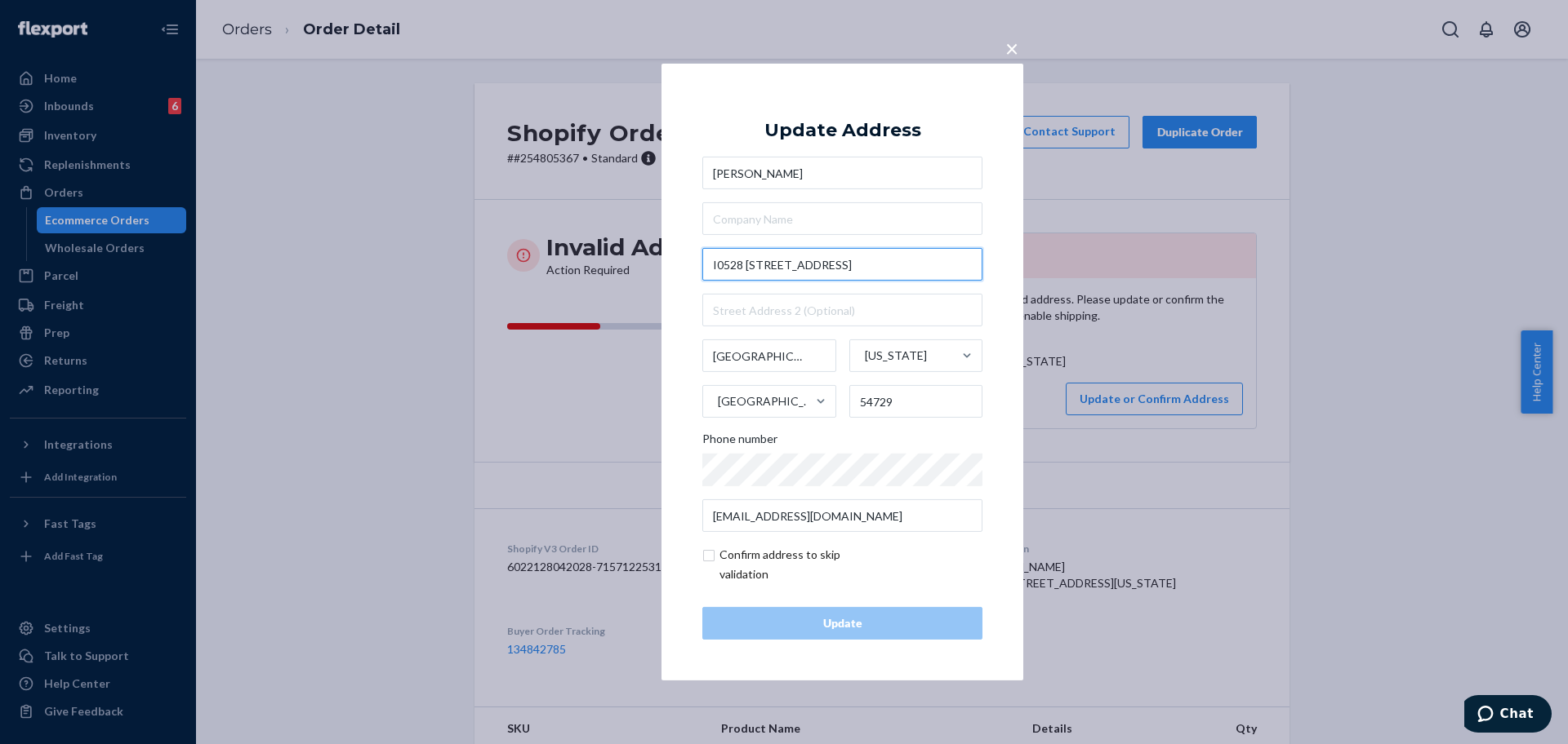
click at [923, 266] on input "I0528 [STREET_ADDRESS]" at bounding box center [842, 264] width 280 height 33
paste input "10528 161st S"
type input "[STREET_ADDRESS]"
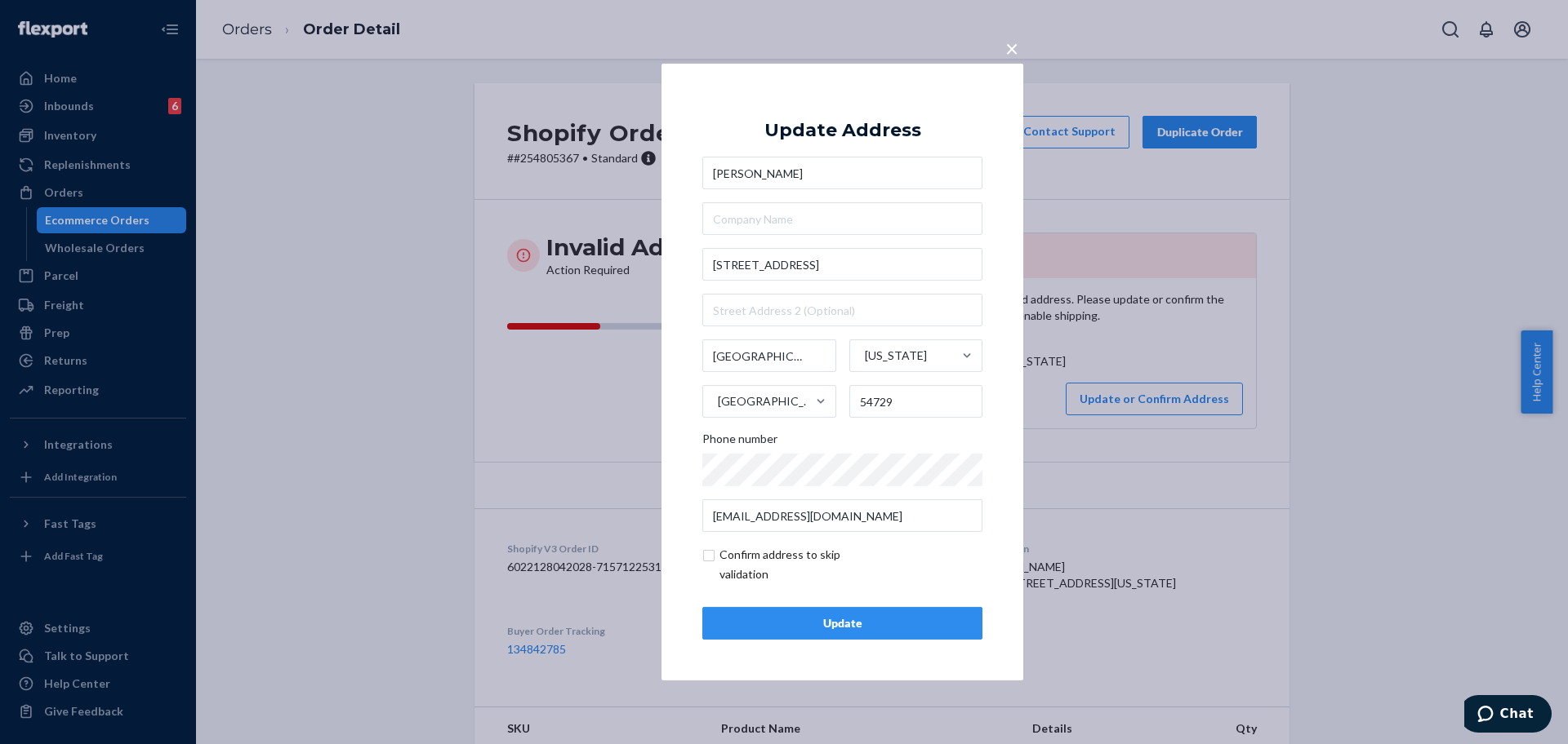
click at [893, 618] on div "Update" at bounding box center [842, 624] width 253 height 17
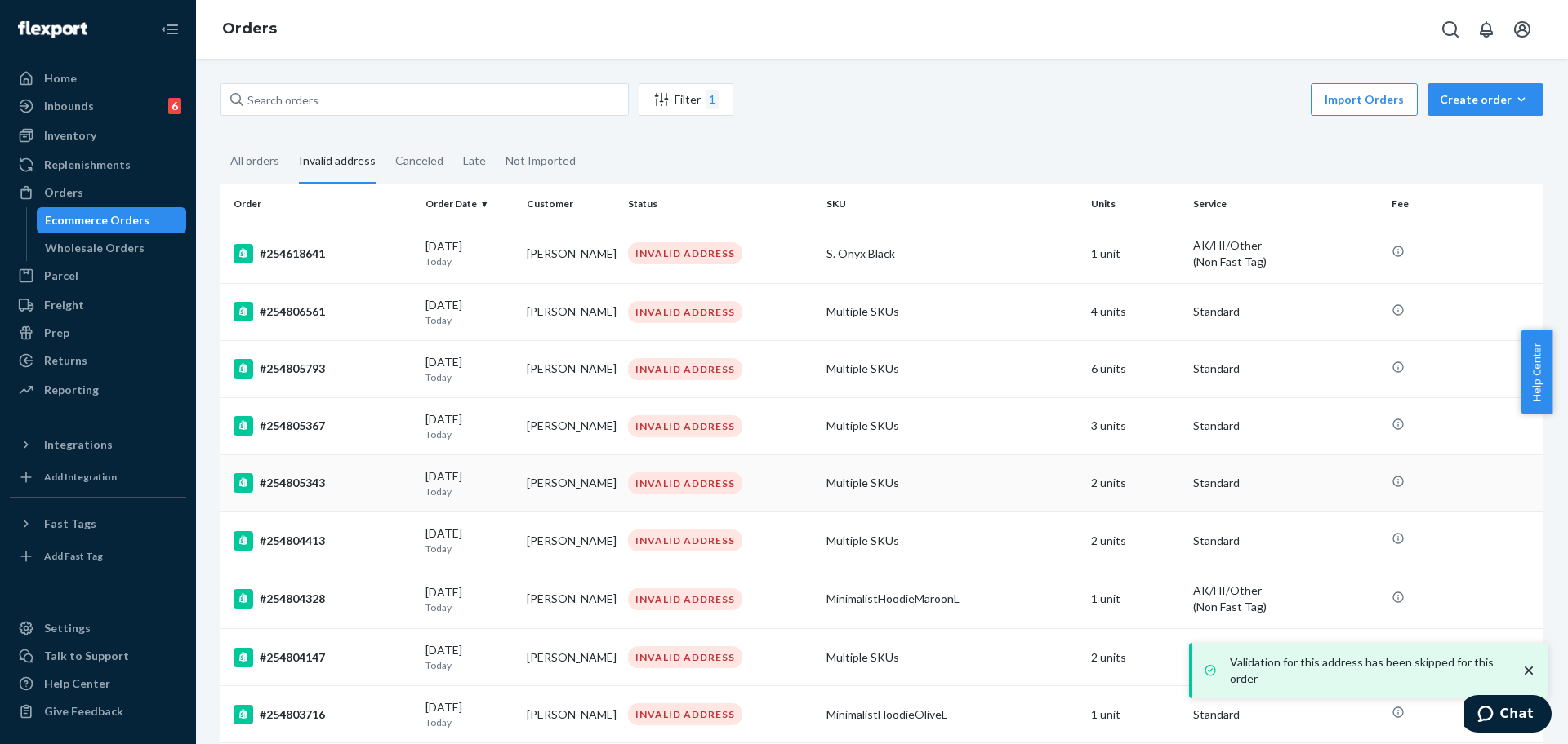
click at [378, 493] on div "#254805343" at bounding box center [322, 483] width 179 height 19
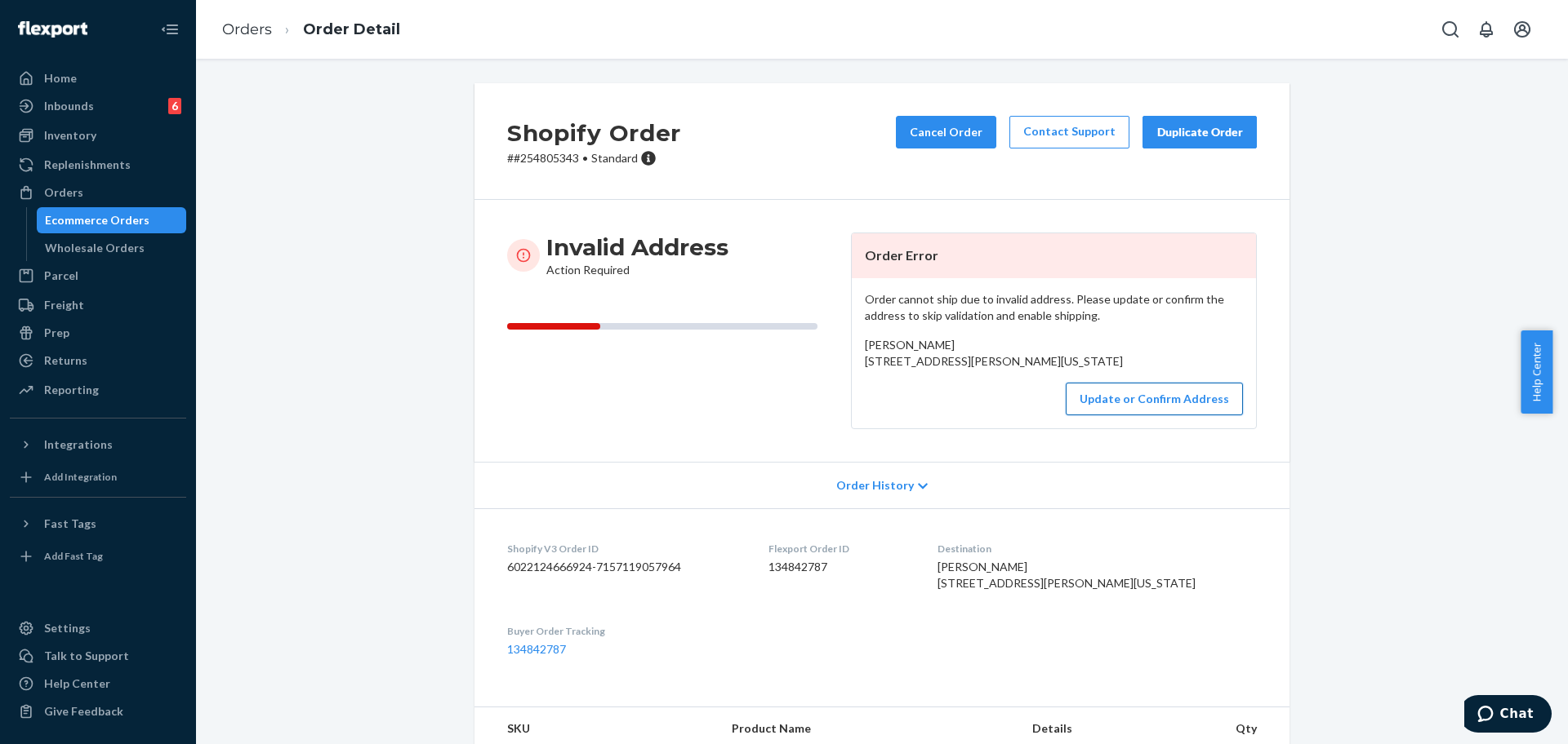
click at [1118, 415] on button "Update or Confirm Address" at bounding box center [1154, 398] width 177 height 33
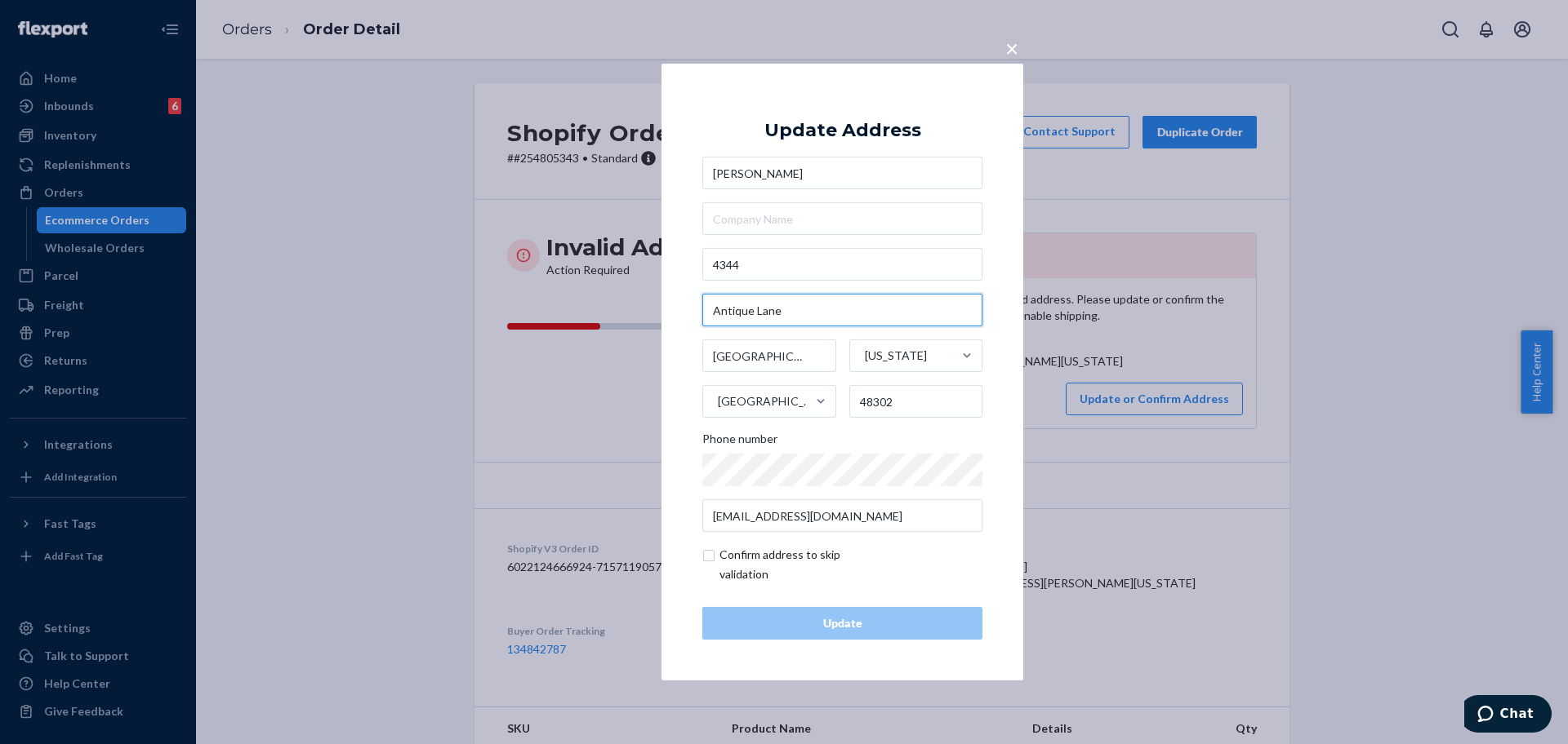
click at [854, 320] on input "Antique Lane" at bounding box center [842, 310] width 280 height 33
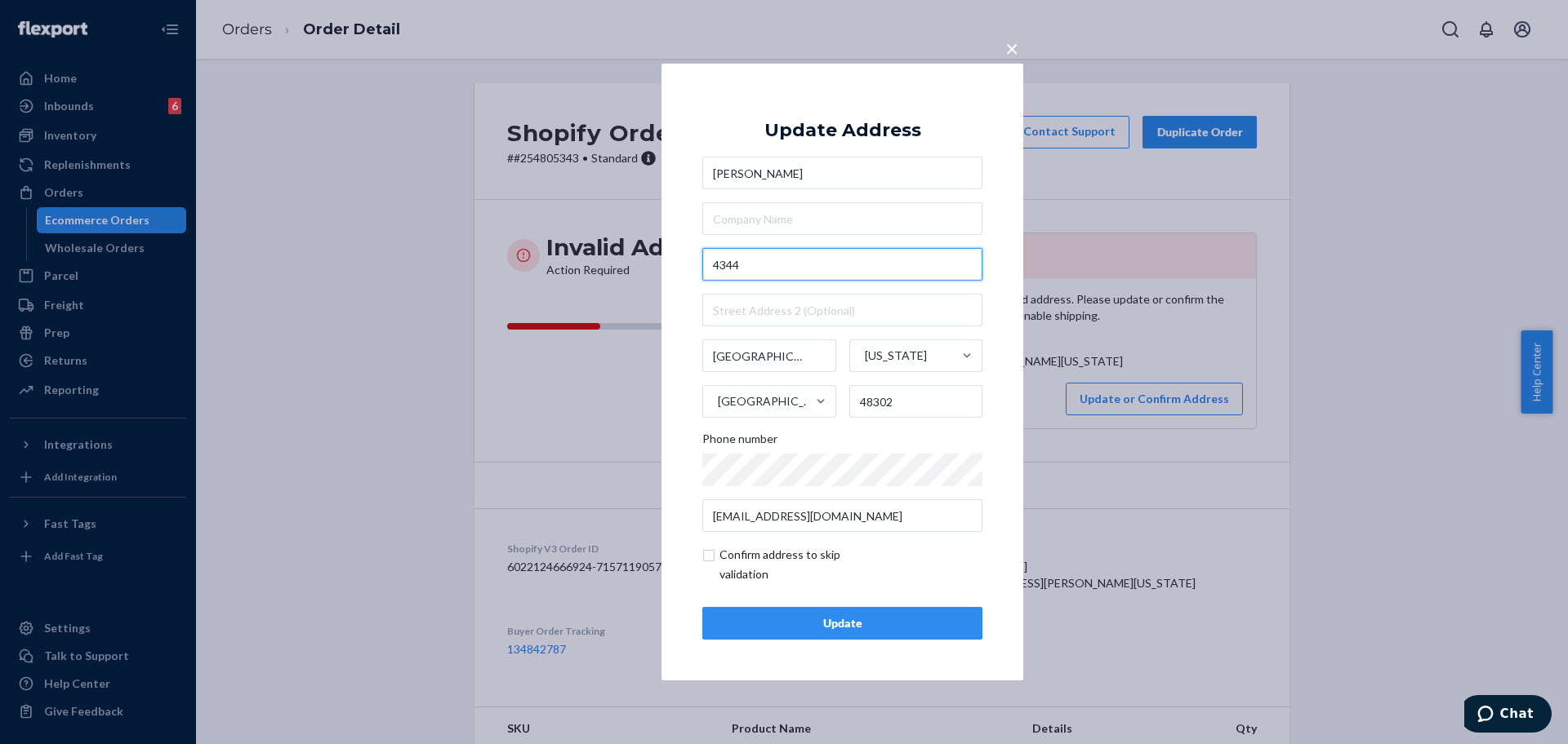
click at [838, 273] on input "4344" at bounding box center [842, 264] width 280 height 33
paste input "Antique Lane"
type input "[STREET_ADDRESS]"
click at [843, 620] on div "Update" at bounding box center [842, 624] width 253 height 17
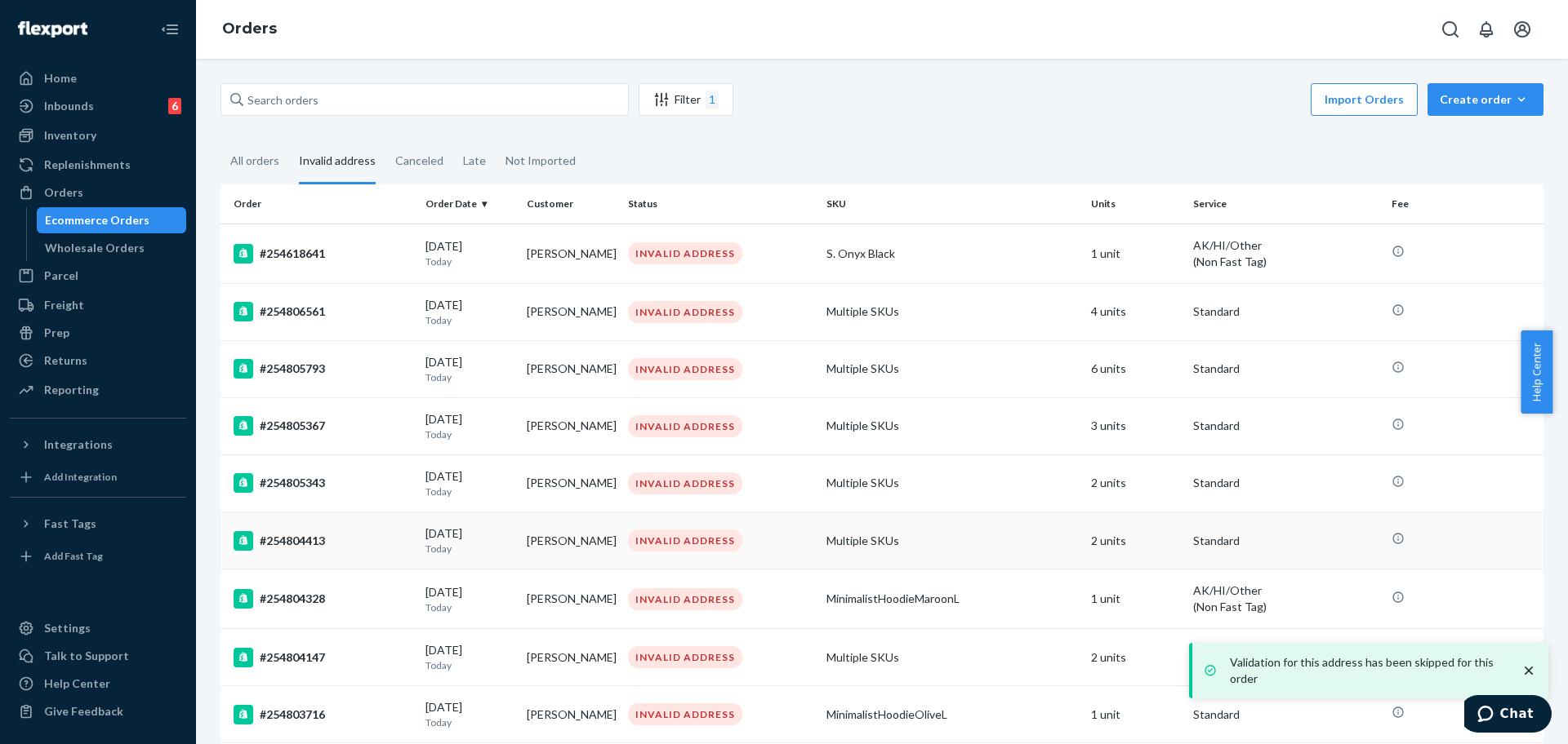
click at [290, 551] on div "#254804413" at bounding box center [322, 541] width 179 height 19
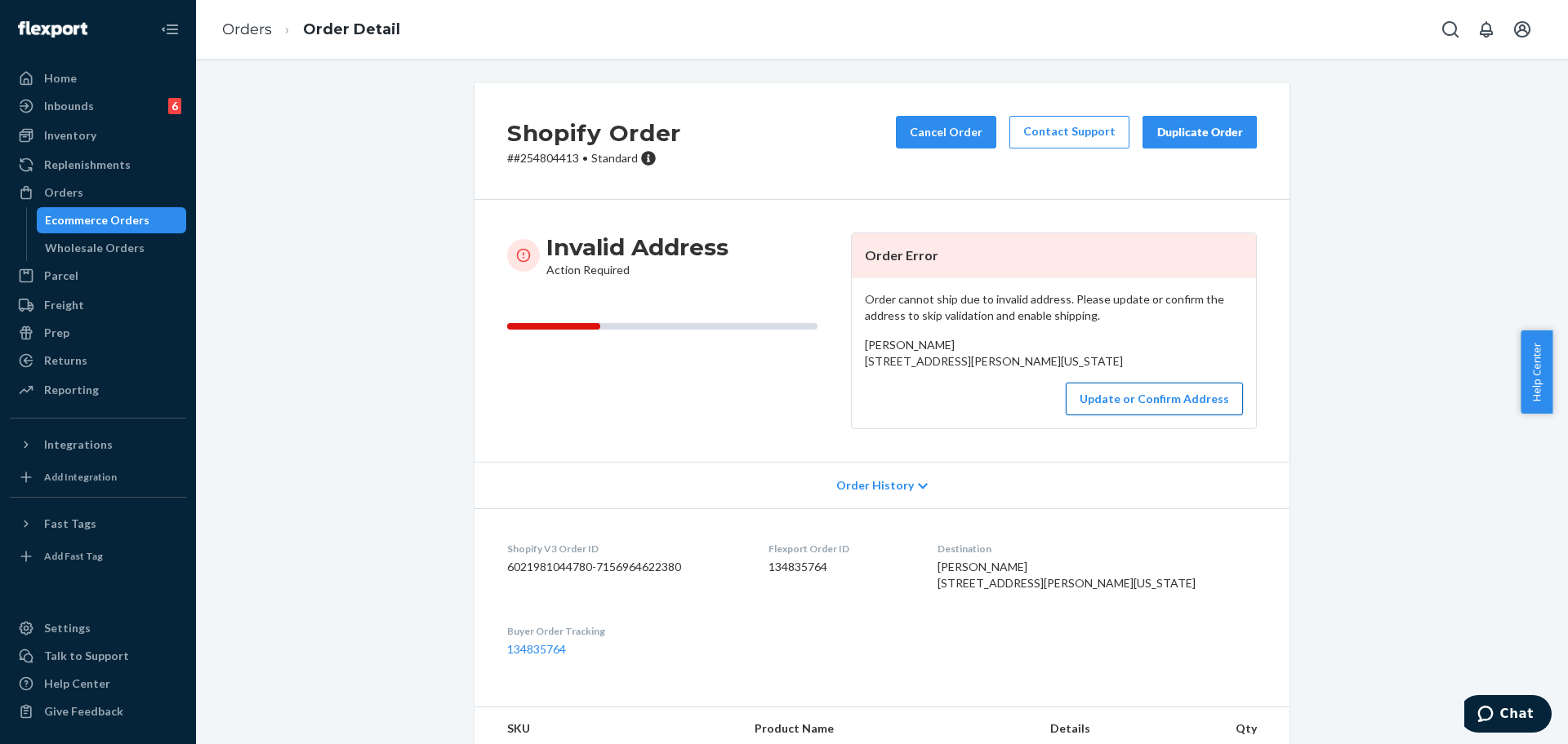
click at [1107, 415] on button "Update or Confirm Address" at bounding box center [1154, 398] width 177 height 33
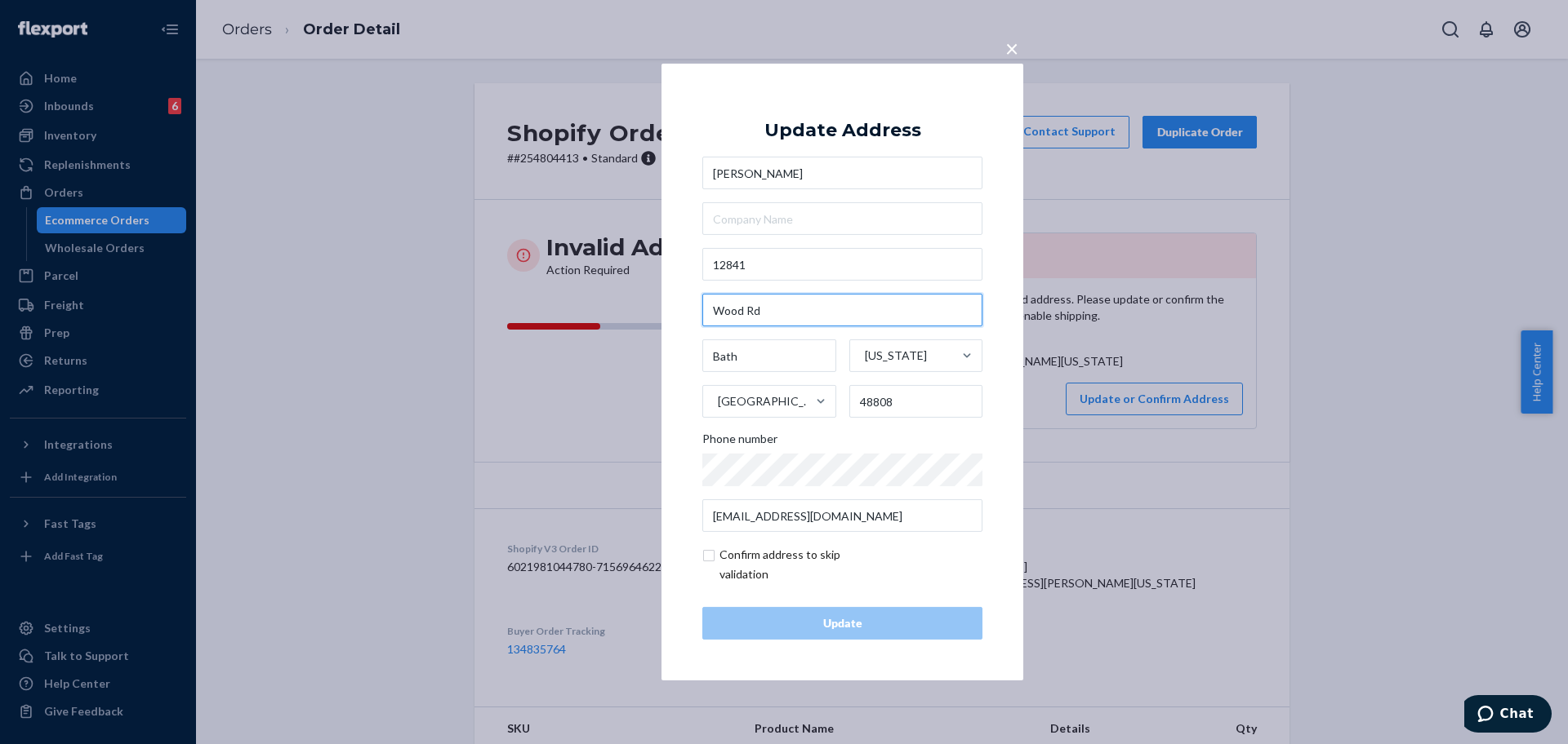
click at [839, 313] on input "Wood Rd" at bounding box center [842, 310] width 280 height 33
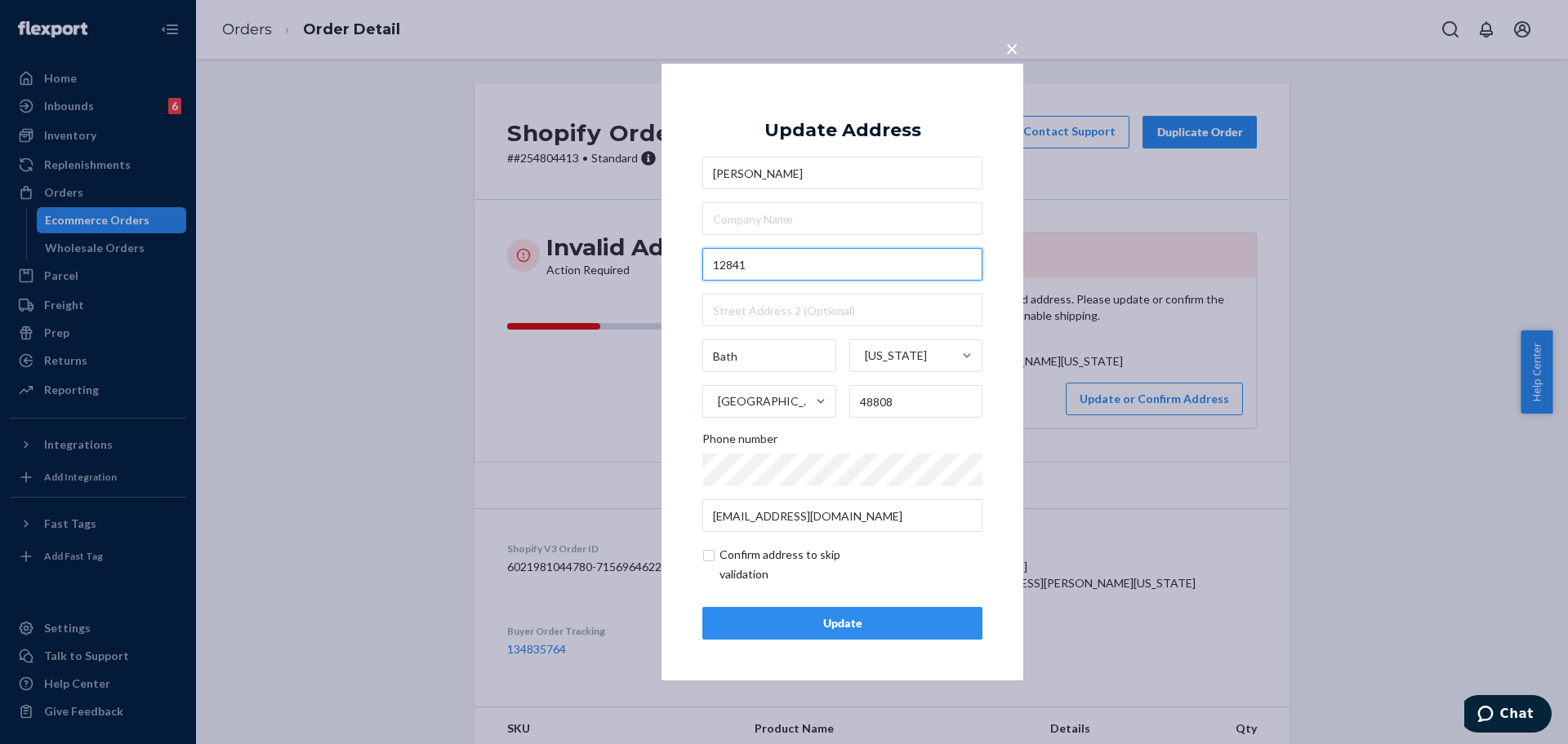
click at [837, 275] on input "12841" at bounding box center [842, 264] width 280 height 33
paste input "Wood Rd"
type input "[STREET_ADDRESS]"
click at [869, 617] on div "Update" at bounding box center [842, 624] width 253 height 17
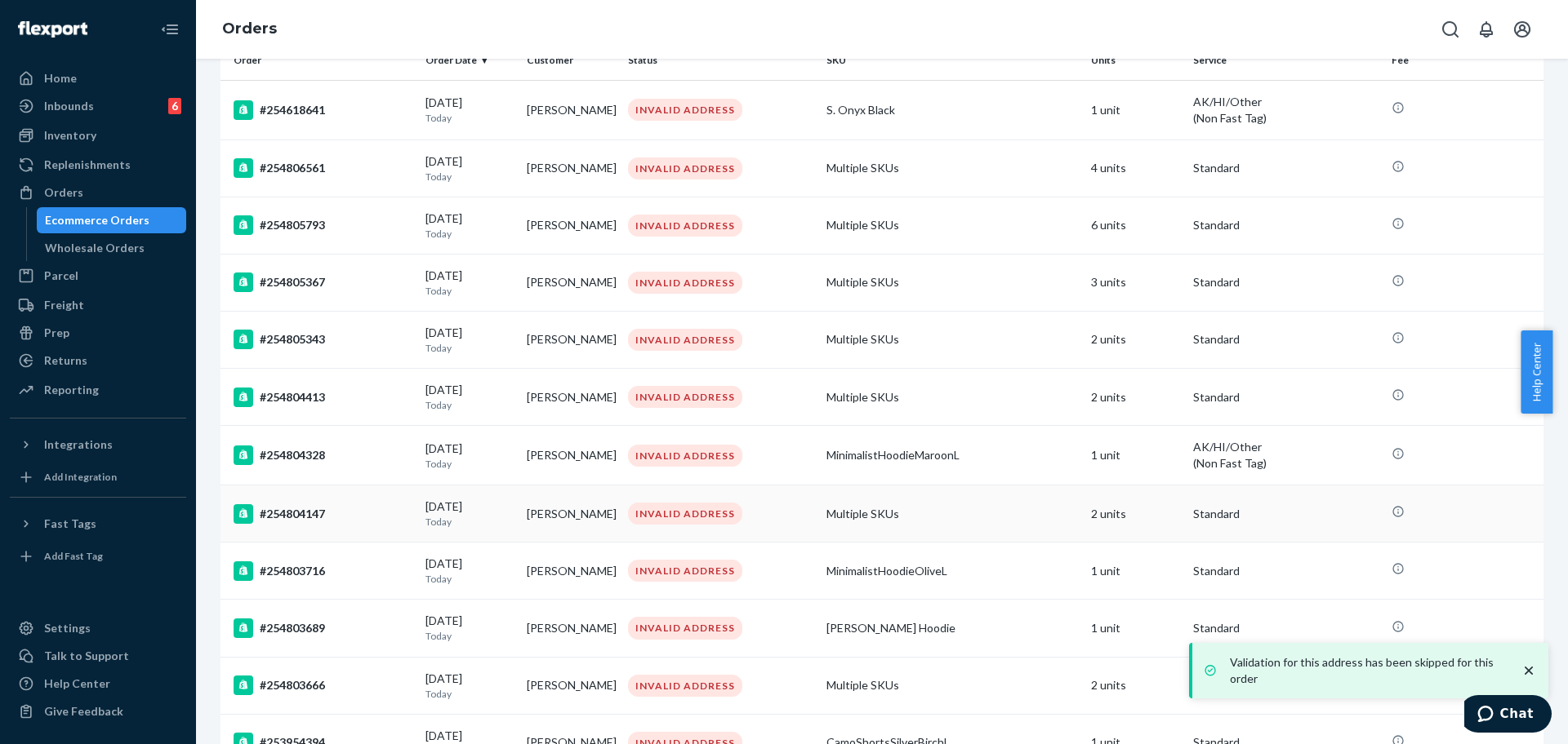
scroll to position [204, 0]
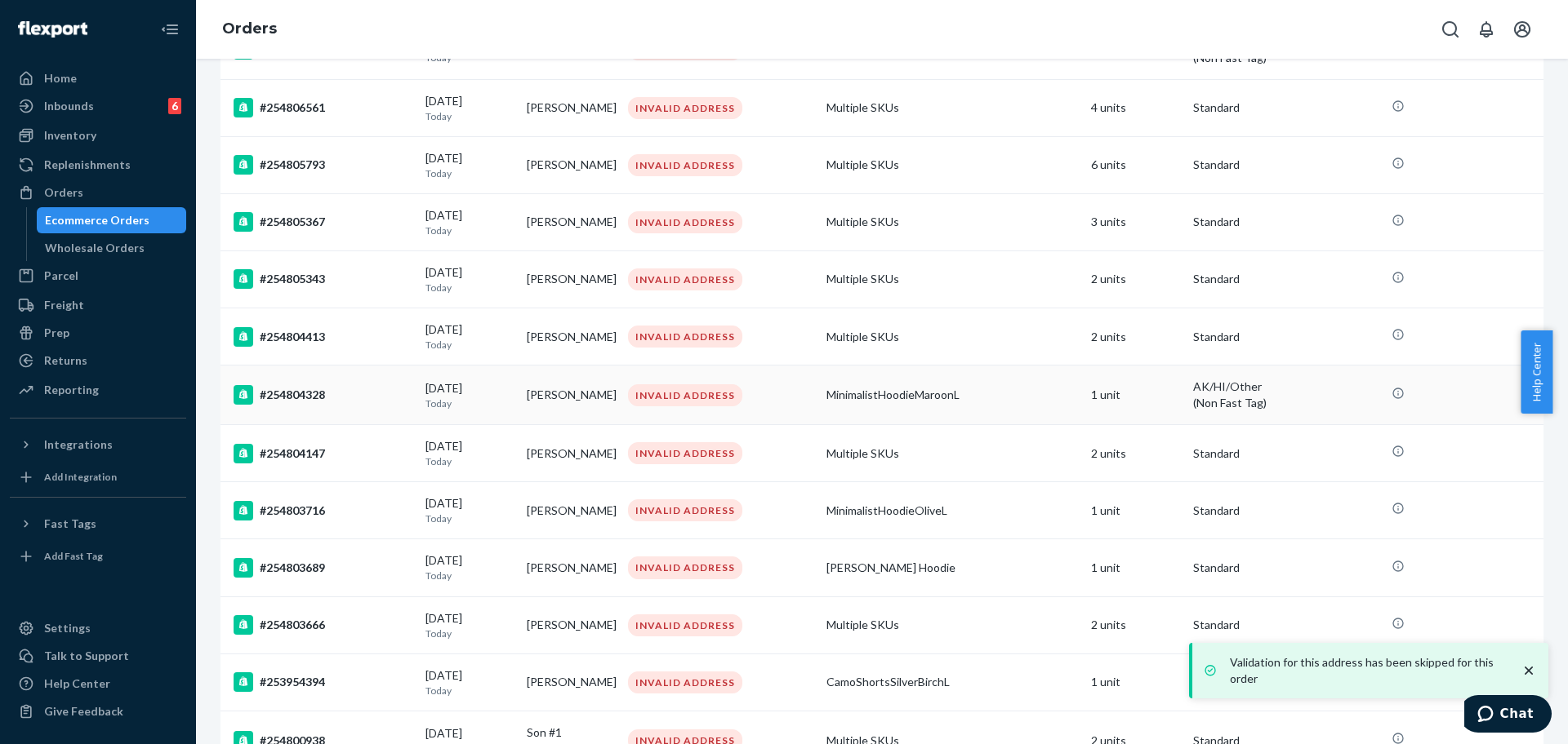
click at [353, 403] on div "#254804328" at bounding box center [322, 395] width 179 height 19
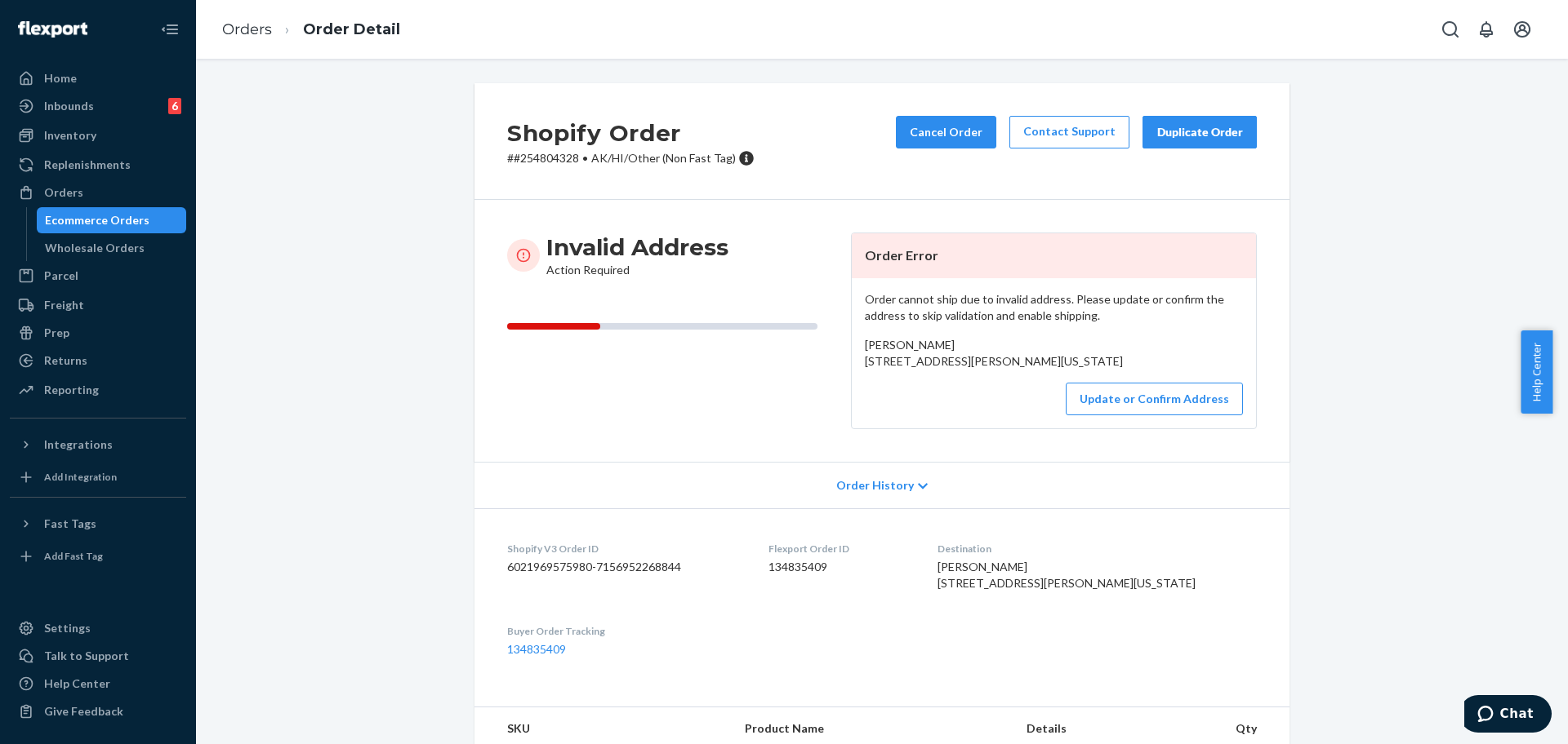
drag, startPoint x: 1035, startPoint y: 390, endPoint x: 854, endPoint y: 367, distance: 182.5
click at [854, 367] on div "Order cannot ship due to invalid address. Please update or confirm the address …" at bounding box center [1053, 353] width 404 height 150
copy span "[STREET_ADDRESS][PERSON_NAME][US_STATE]"
click at [1105, 415] on button "Update or Confirm Address" at bounding box center [1154, 398] width 177 height 33
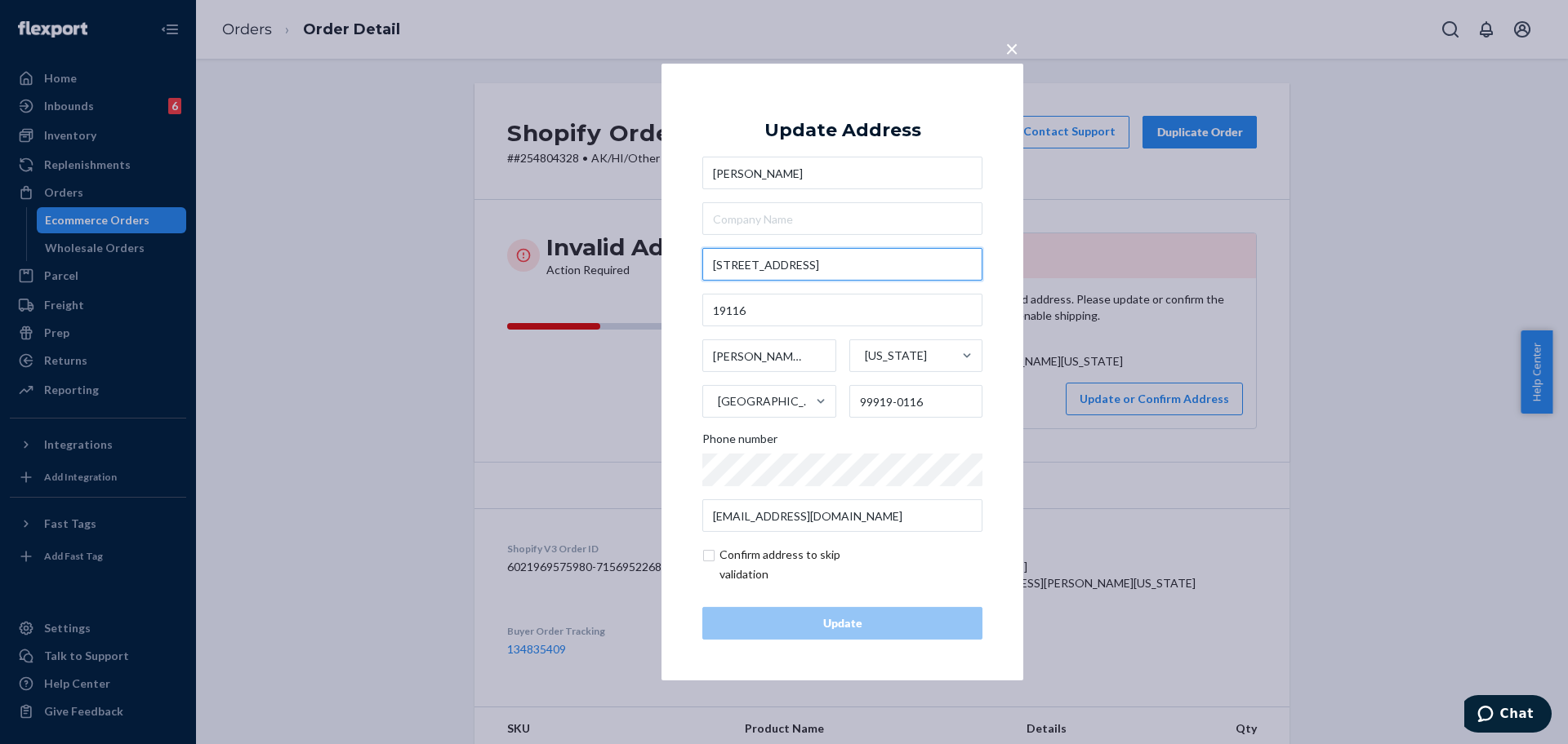
click at [858, 264] on input "[STREET_ADDRESS]" at bounding box center [842, 264] width 280 height 33
paste input "n"
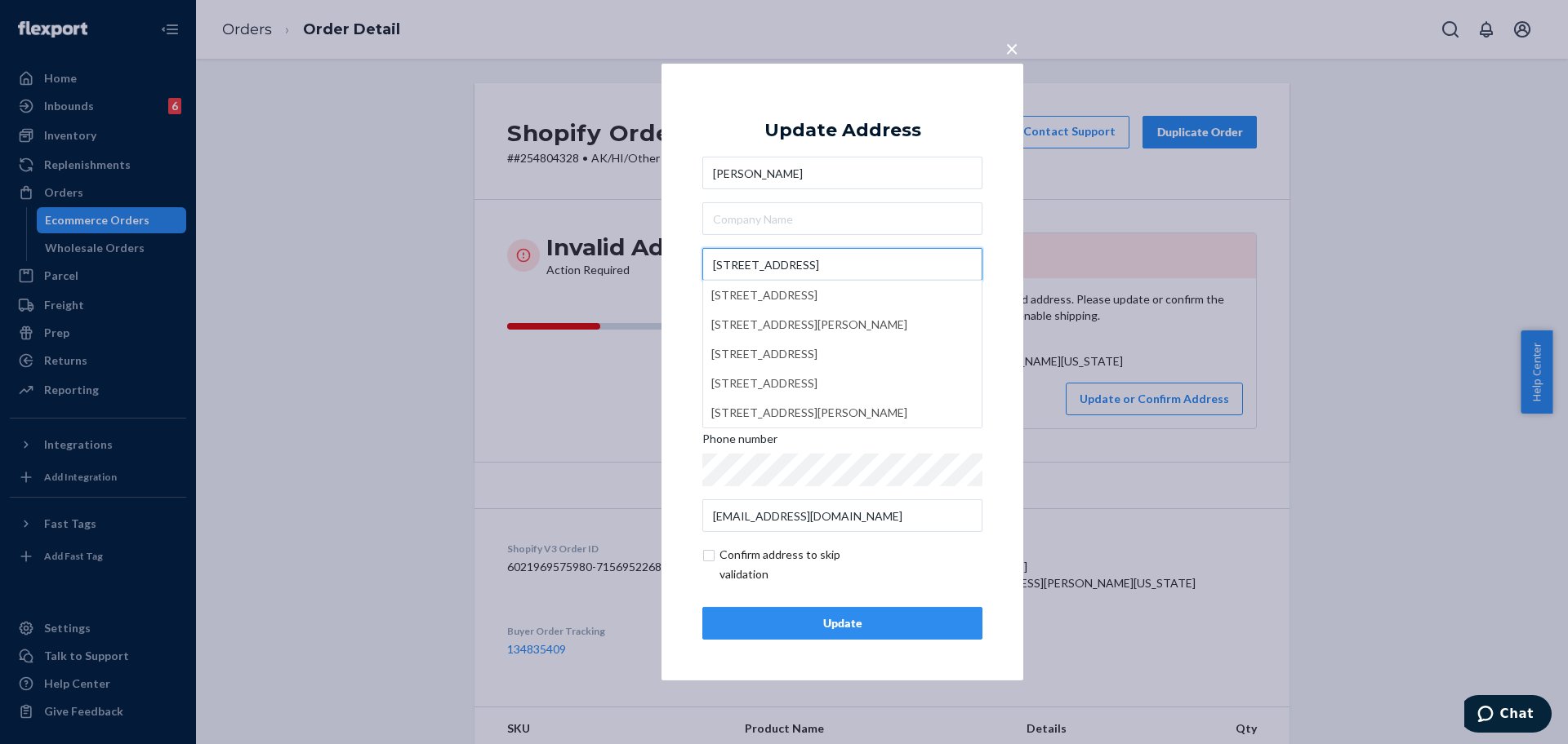
type input "[STREET_ADDRESS]"
click at [867, 619] on div "Update" at bounding box center [842, 624] width 253 height 17
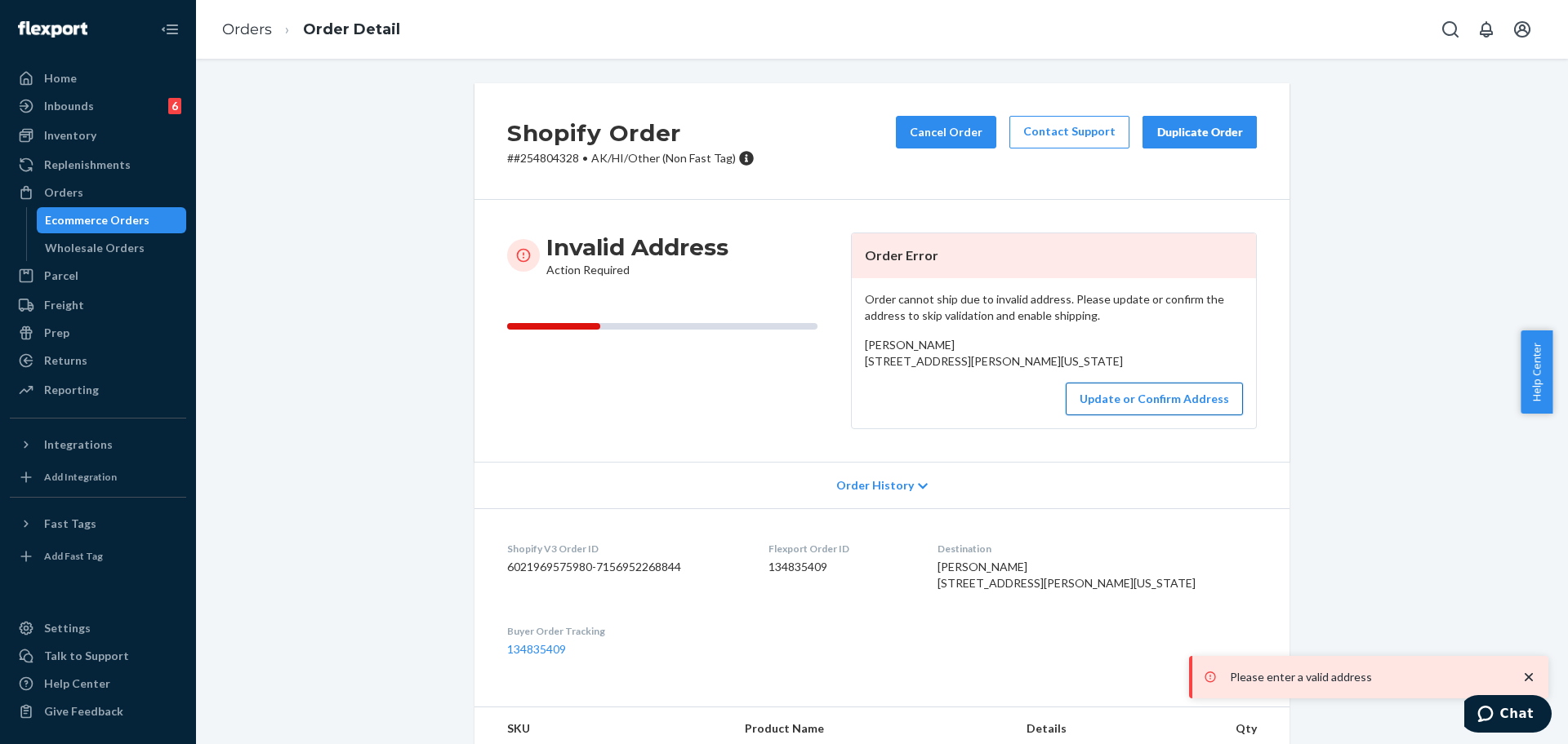
click at [1152, 415] on button "Update or Confirm Address" at bounding box center [1154, 398] width 177 height 33
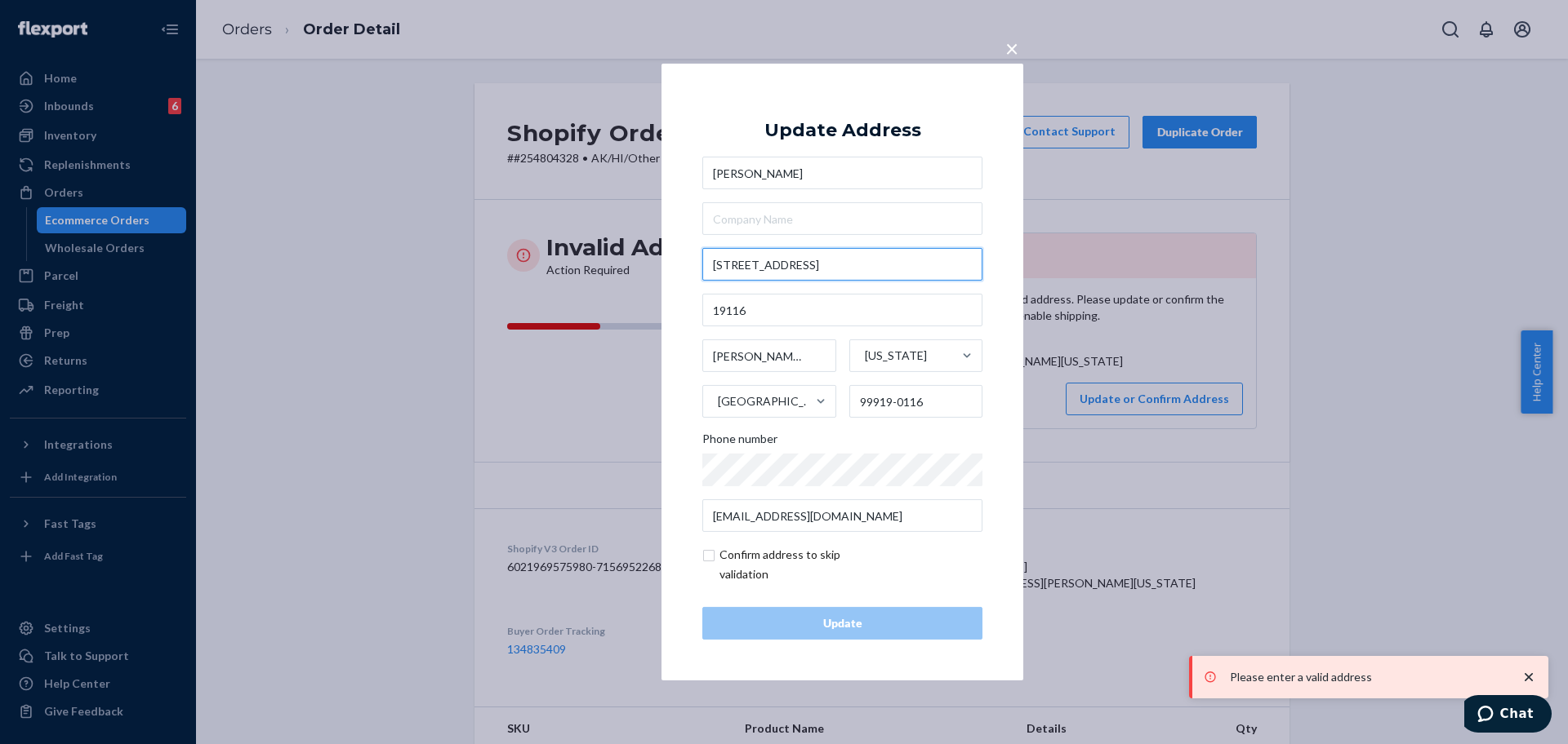
click at [854, 259] on input "[STREET_ADDRESS]" at bounding box center [842, 264] width 280 height 33
paste input "n"
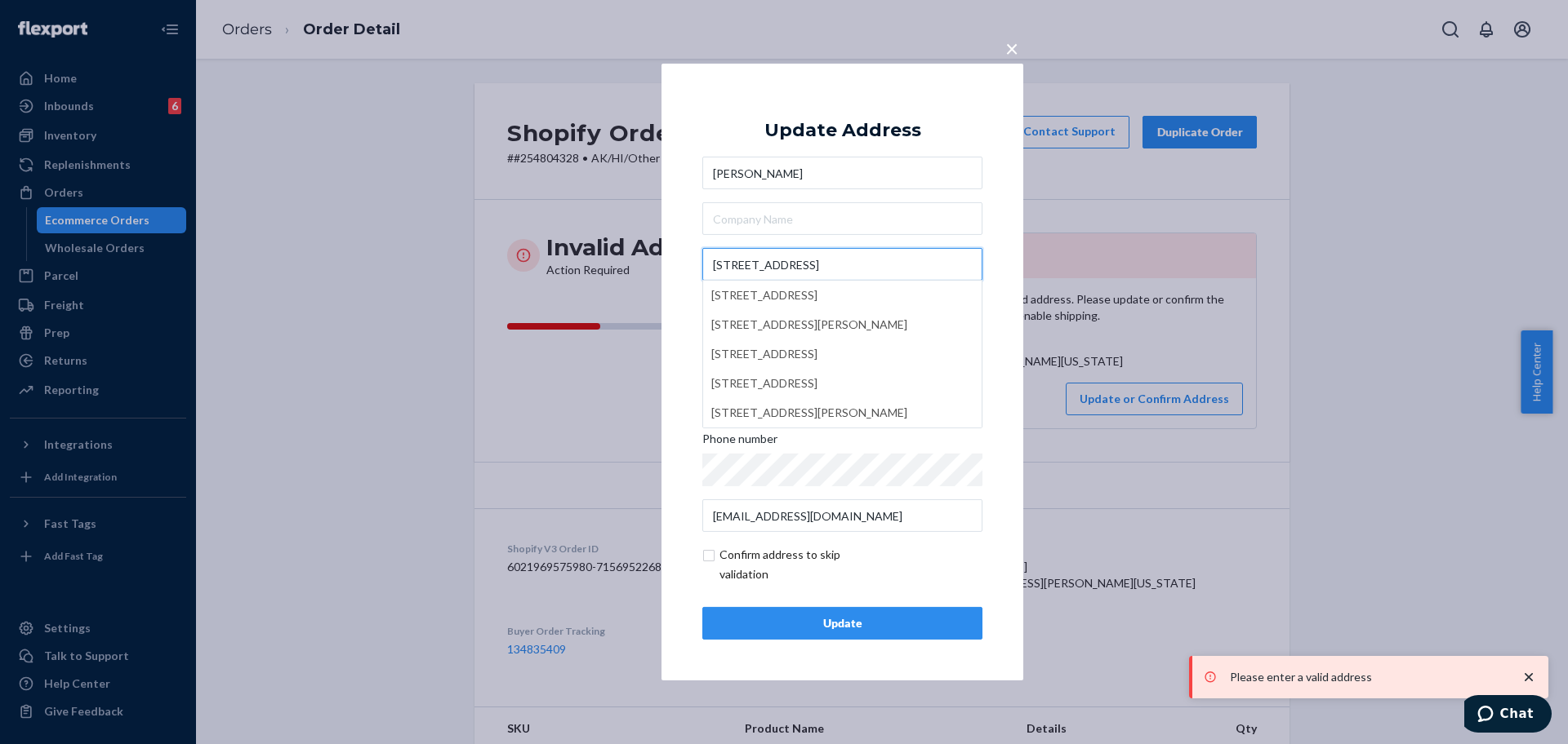
type input "[STREET_ADDRESS]"
drag, startPoint x: 756, startPoint y: 536, endPoint x: 763, endPoint y: 543, distance: 9.9
click at [756, 536] on form "[PERSON_NAME] [STREET_ADDRESS] [STREET_ADDRESS][PERSON_NAME] [STREET_ADDRESS] […" at bounding box center [842, 370] width 280 height 427
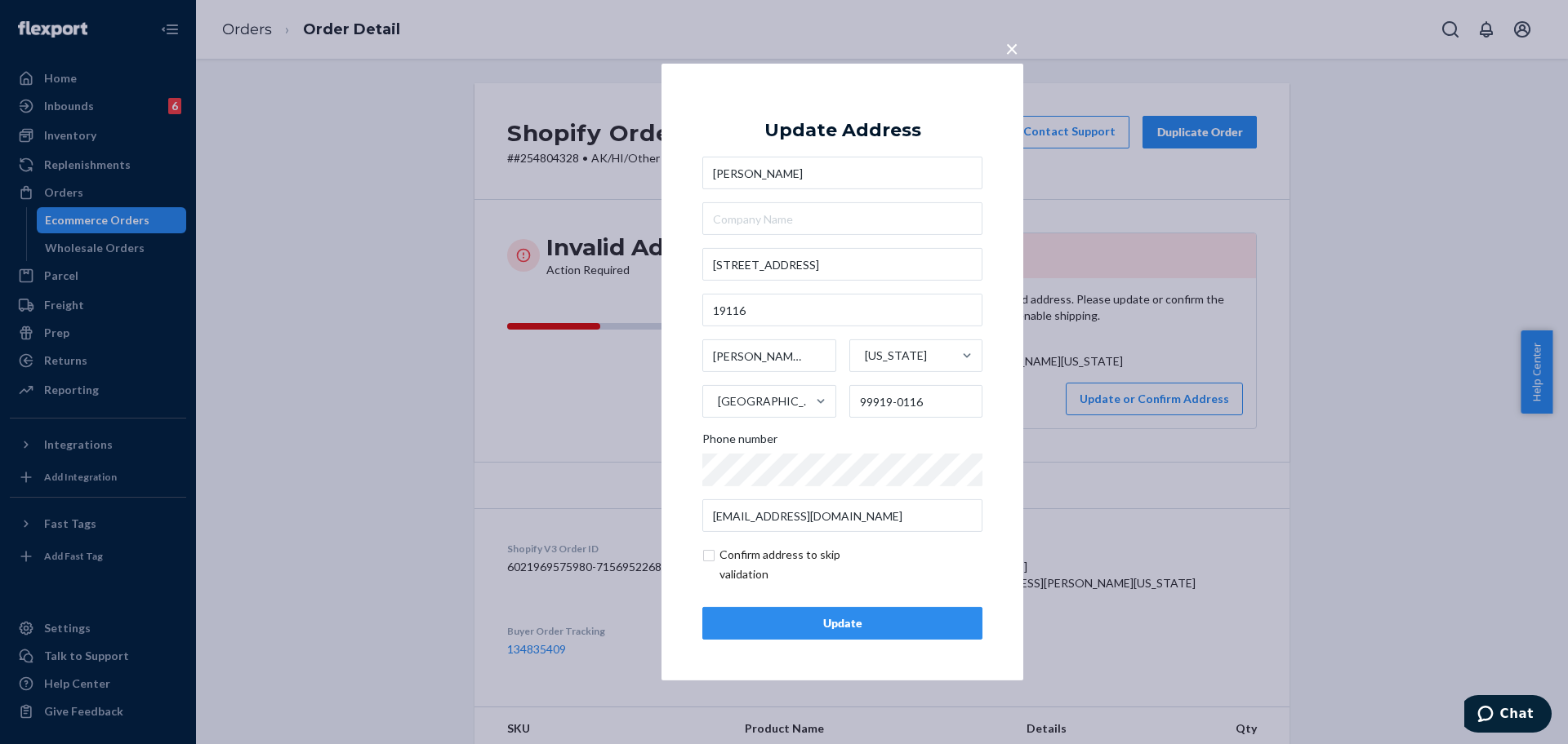
click at [755, 552] on input "checkbox" at bounding box center [796, 565] width 189 height 40
checkbox input "true"
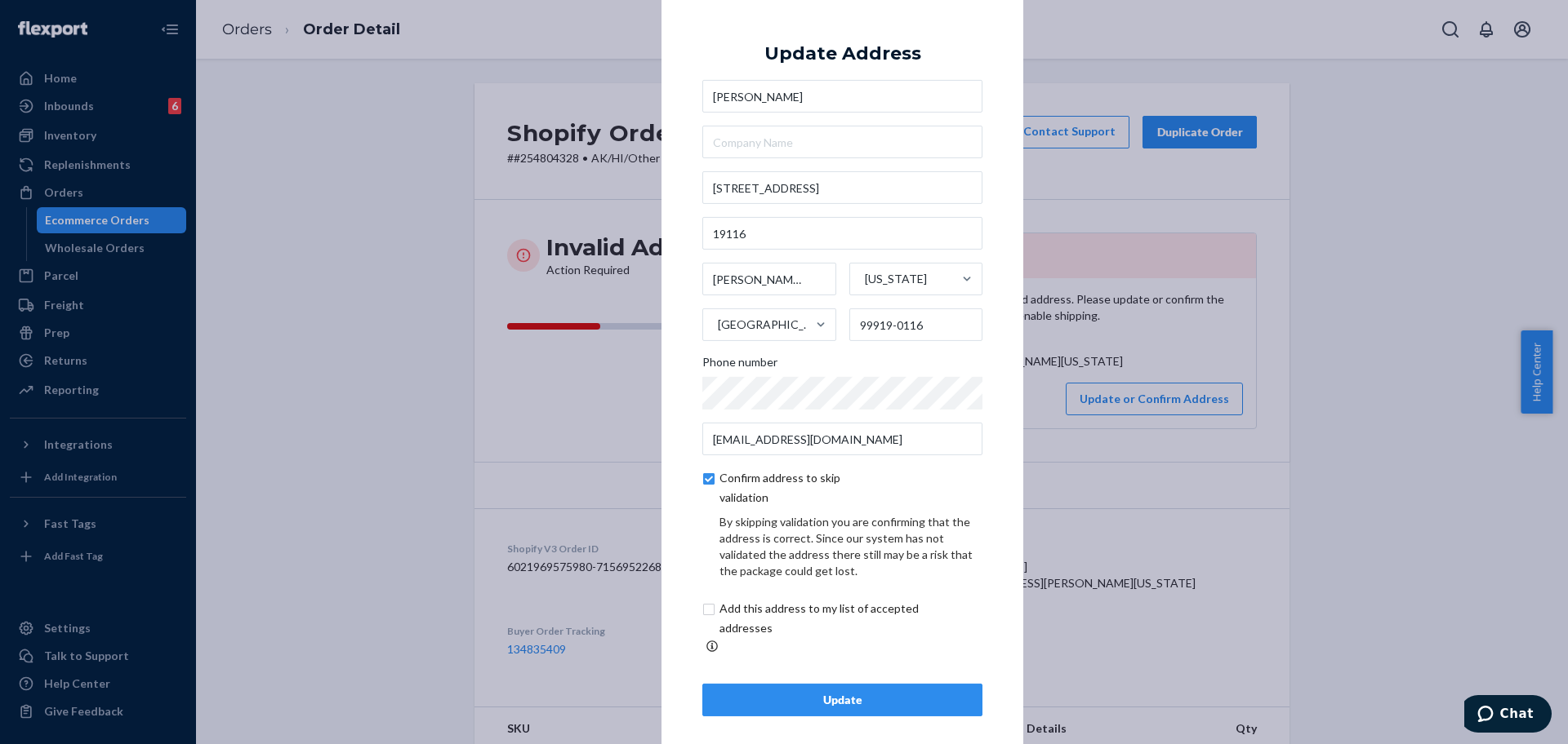
click at [802, 675] on div "Update Address [PERSON_NAME] [STREET_ADDRESS][PERSON_NAME][US_STATE][PHONE_NUMB…" at bounding box center [842, 372] width 280 height 689
click at [804, 684] on button "Update" at bounding box center [842, 700] width 280 height 33
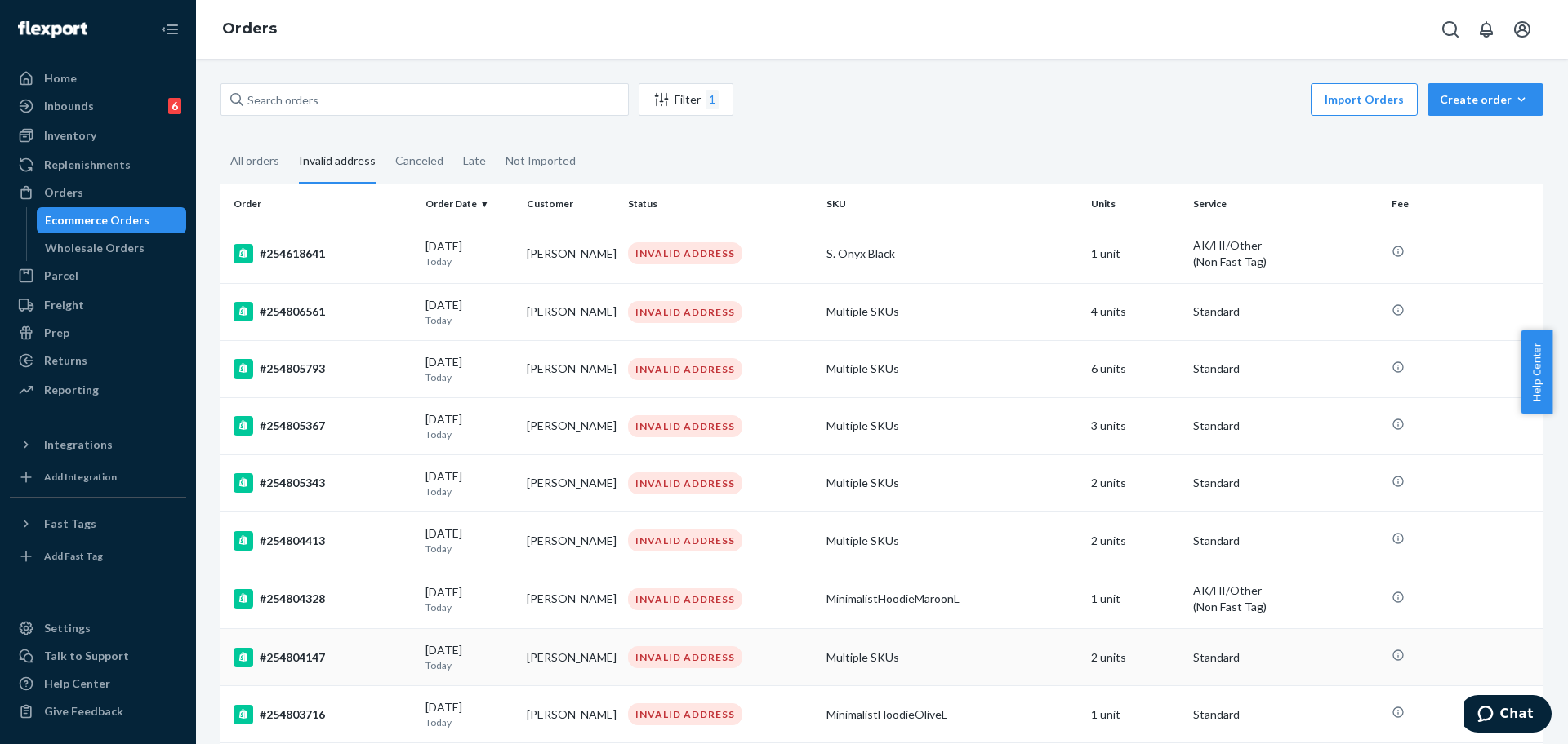
click at [363, 646] on td "#254804147" at bounding box center [320, 658] width 199 height 57
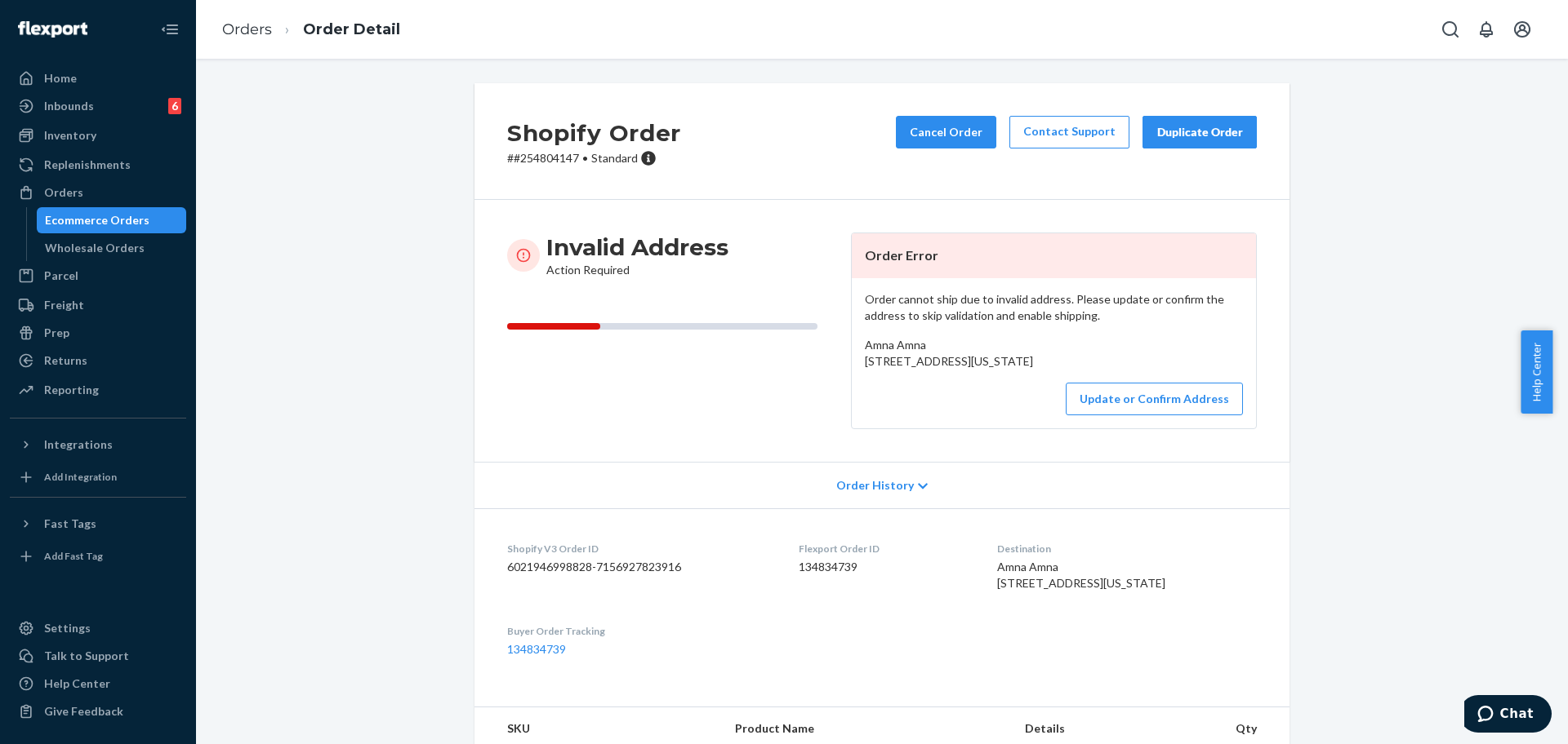
drag, startPoint x: 982, startPoint y: 376, endPoint x: 856, endPoint y: 367, distance: 126.3
click at [856, 367] on div "Order cannot ship due to invalid address. Please update or confirm the address …" at bounding box center [1053, 353] width 404 height 150
copy span "[STREET_ADDRESS][US_STATE]"
click at [536, 160] on p "# #254804147 • Standard" at bounding box center [594, 158] width 174 height 17
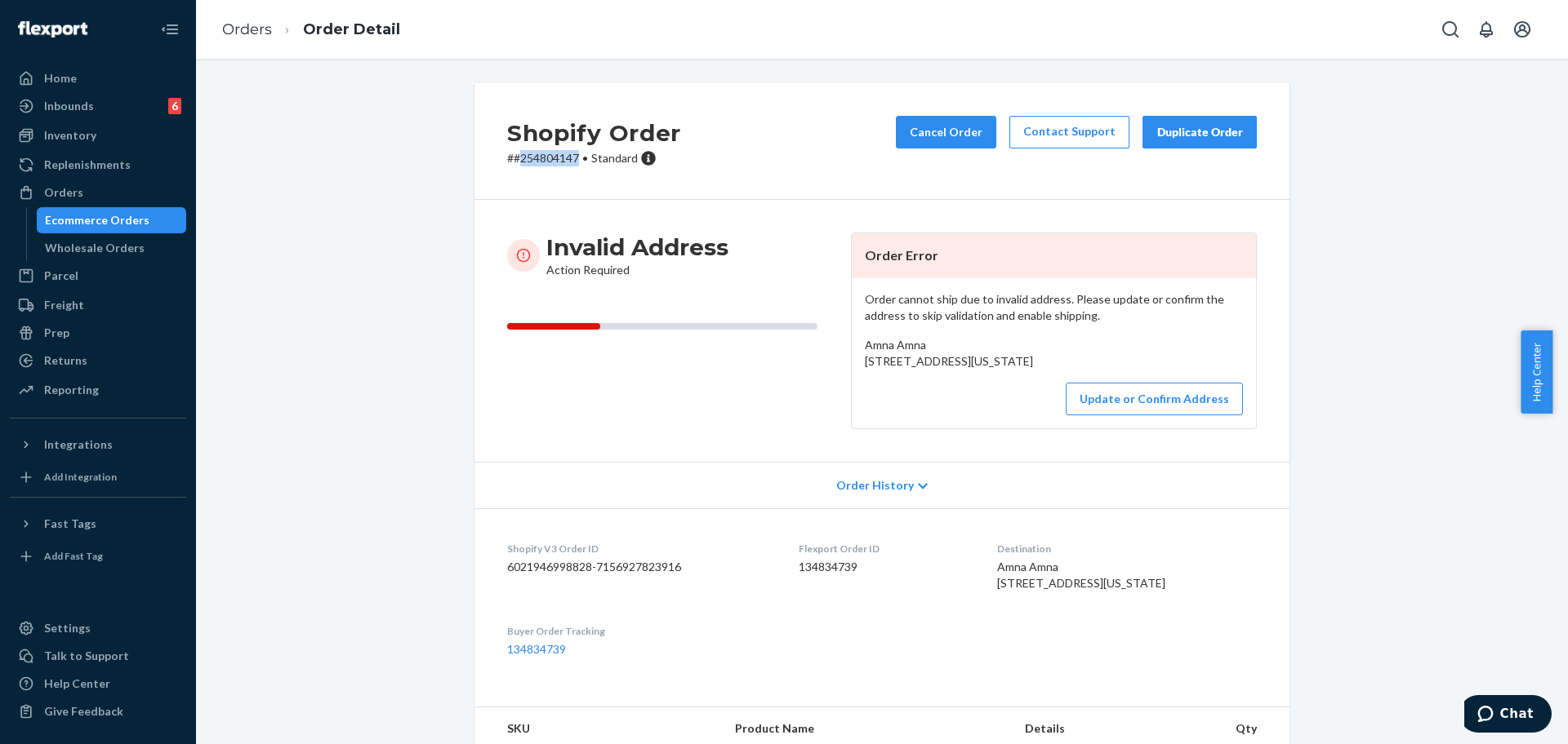
copy p "254804147"
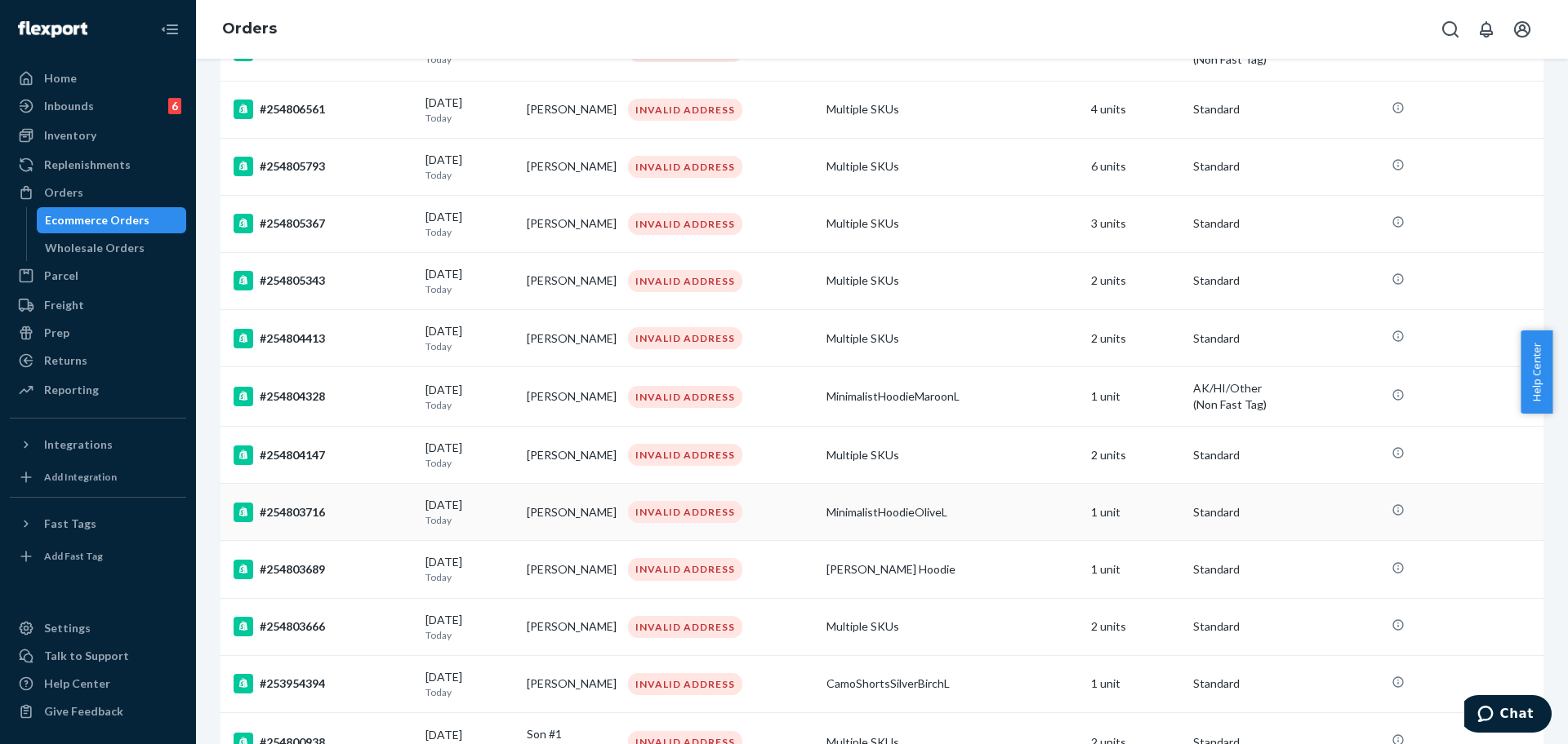
scroll to position [204, 0]
click at [326, 528] on td "#254803716" at bounding box center [320, 510] width 199 height 57
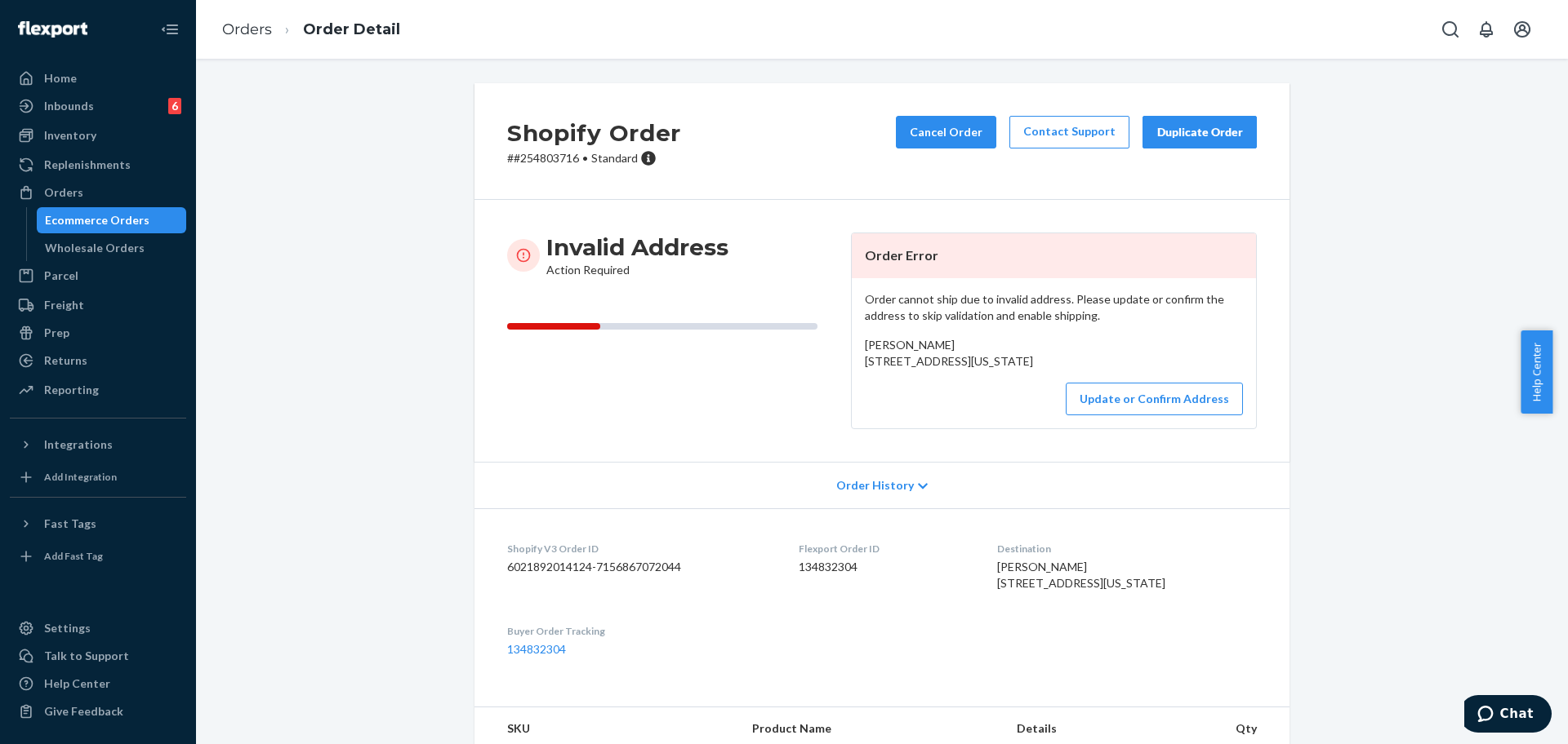
click at [865, 359] on div "[PERSON_NAME] [STREET_ADDRESS][US_STATE]" at bounding box center [1054, 353] width 378 height 33
click at [548, 159] on p "# #254803716 • Standard" at bounding box center [594, 158] width 174 height 17
